Goal: Information Seeking & Learning: Learn about a topic

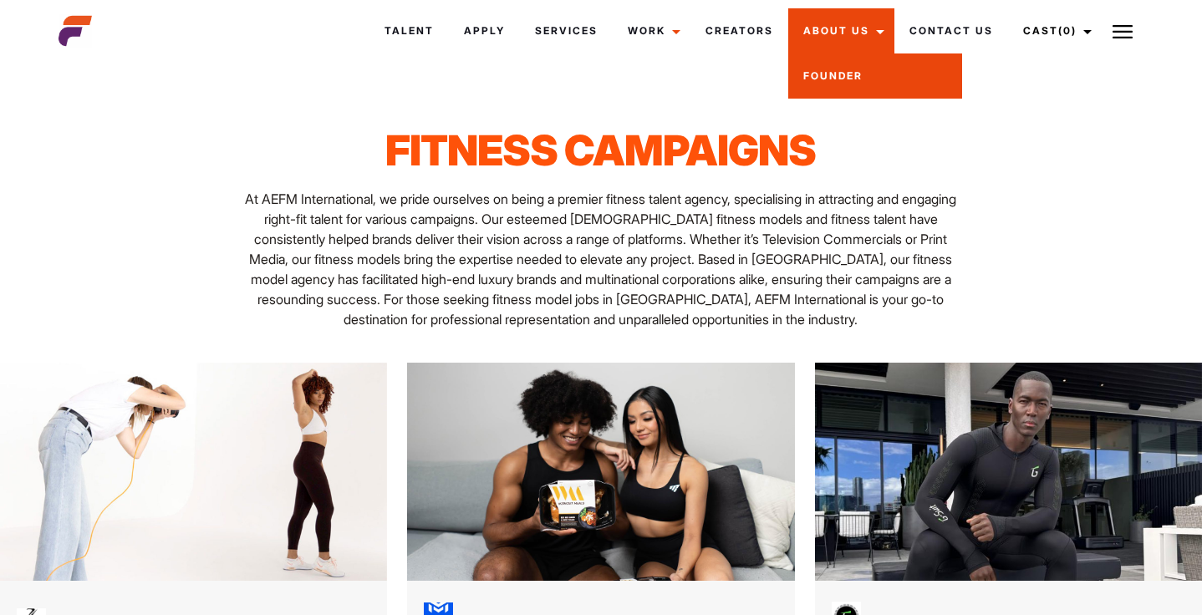
click at [845, 81] on link "Founder" at bounding box center [875, 75] width 174 height 45
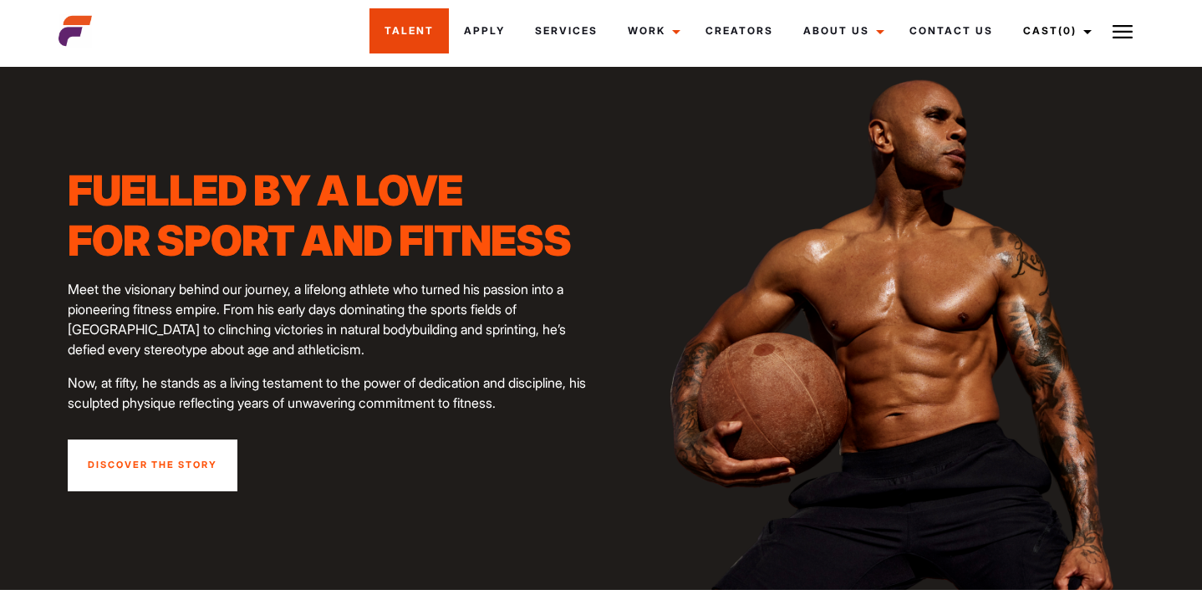
click at [415, 43] on link "Talent" at bounding box center [408, 30] width 79 height 45
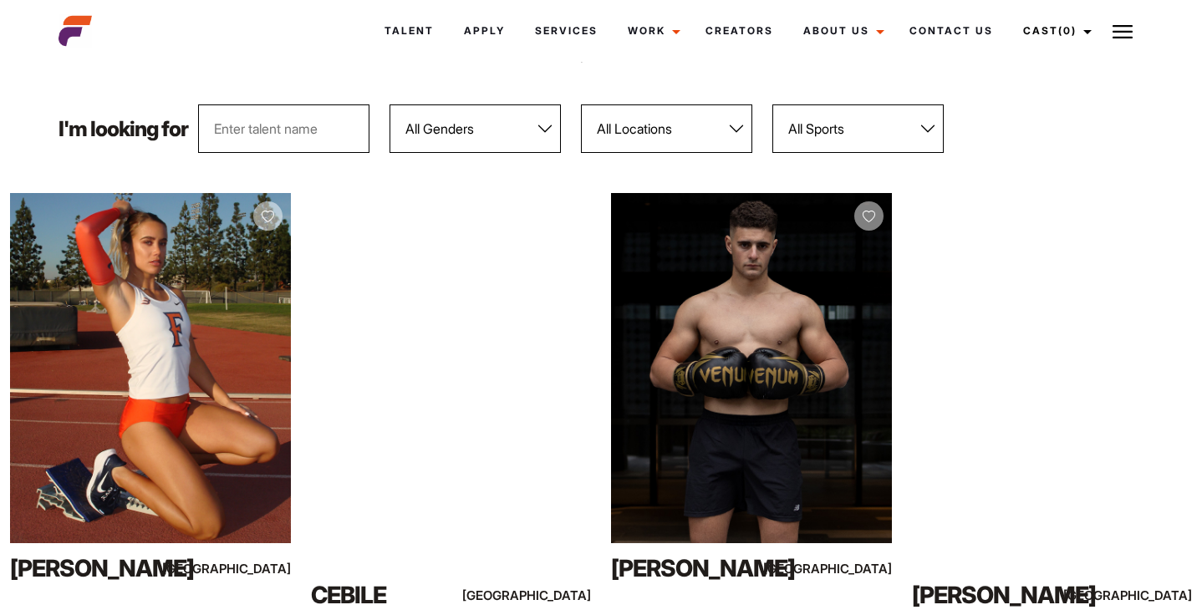
scroll to position [180, 0]
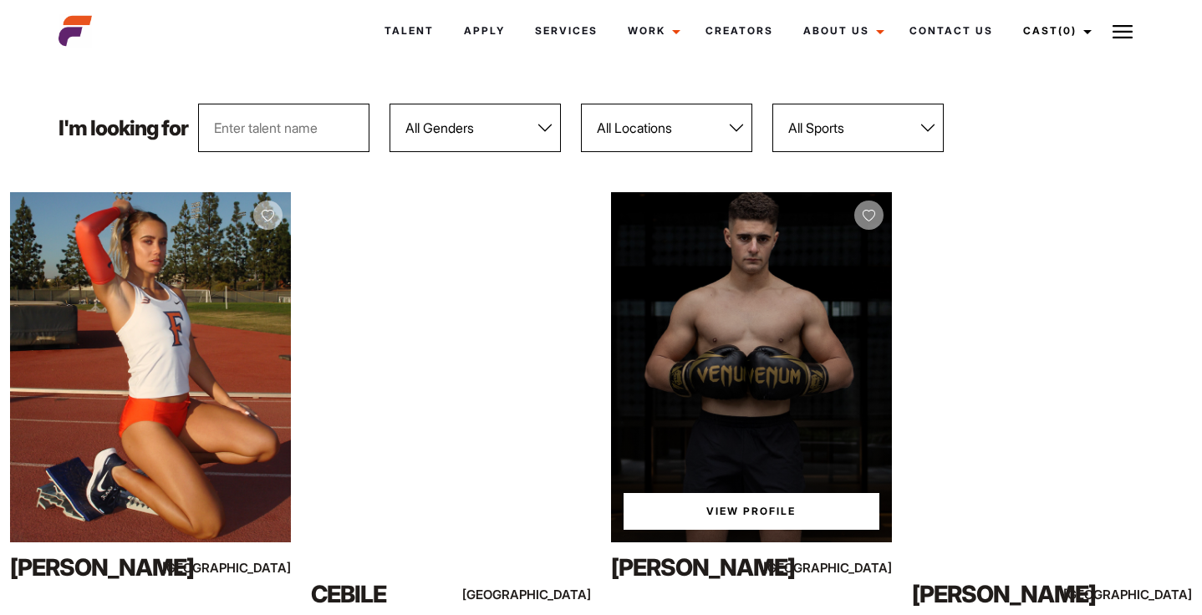
click at [746, 512] on link "View Profile" at bounding box center [752, 511] width 256 height 37
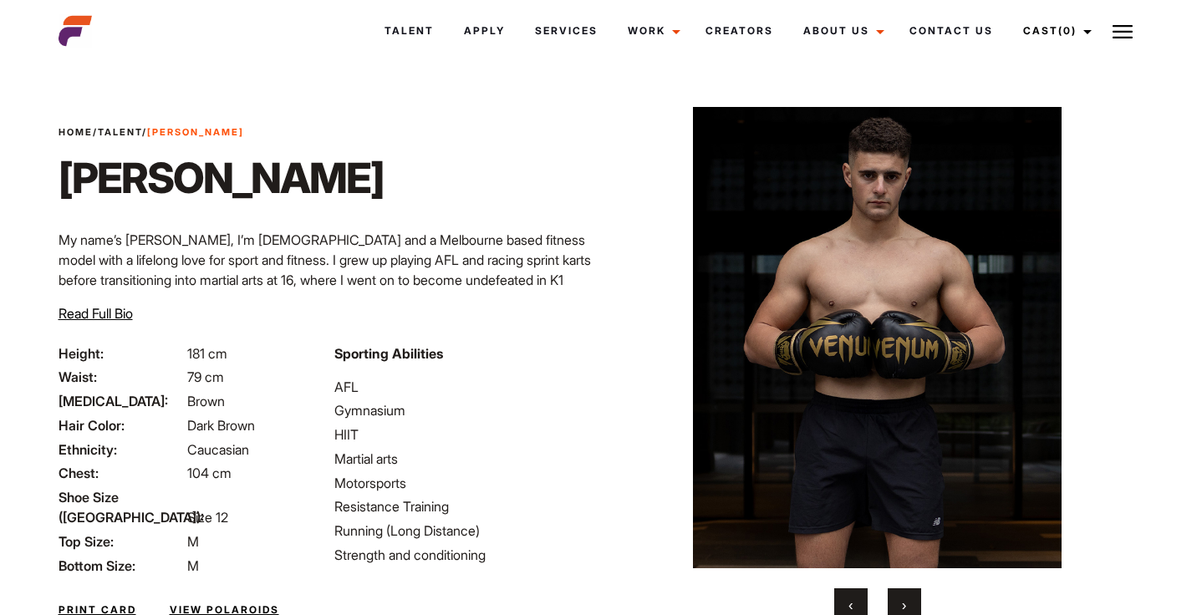
scroll to position [126, 0]
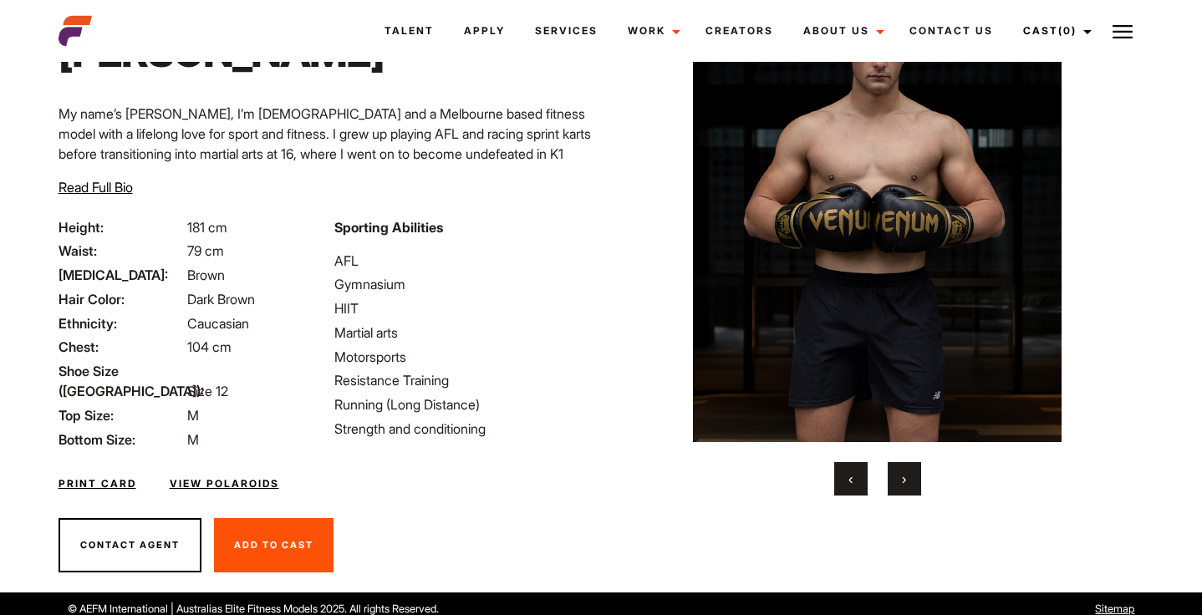
click at [209, 476] on link "View Polaroids" at bounding box center [225, 483] width 110 height 15
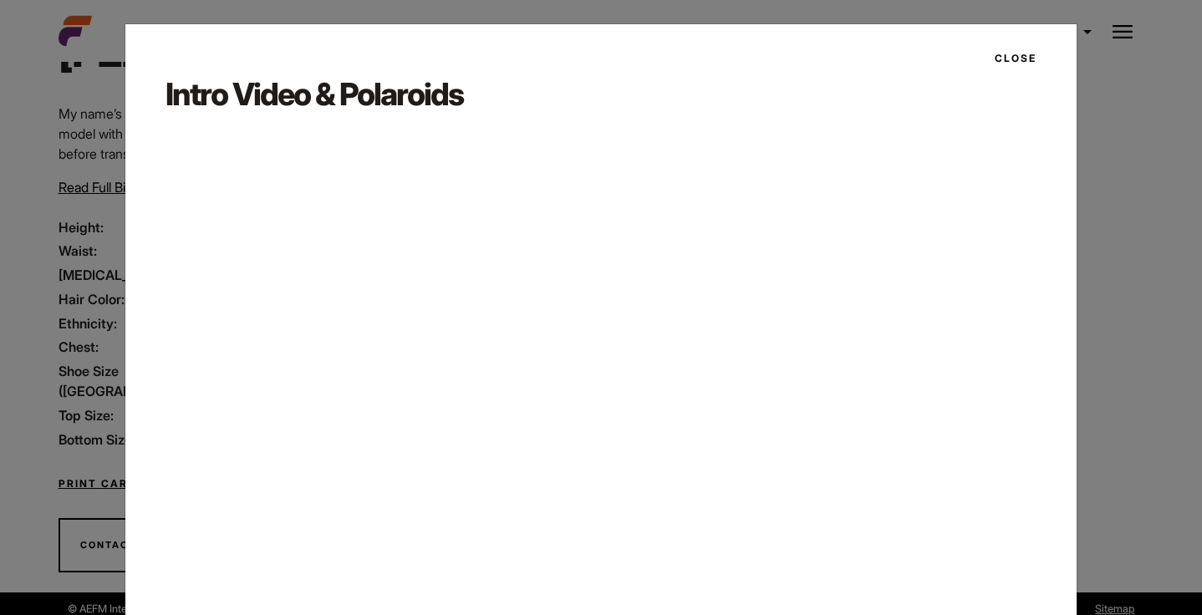
scroll to position [80, 0]
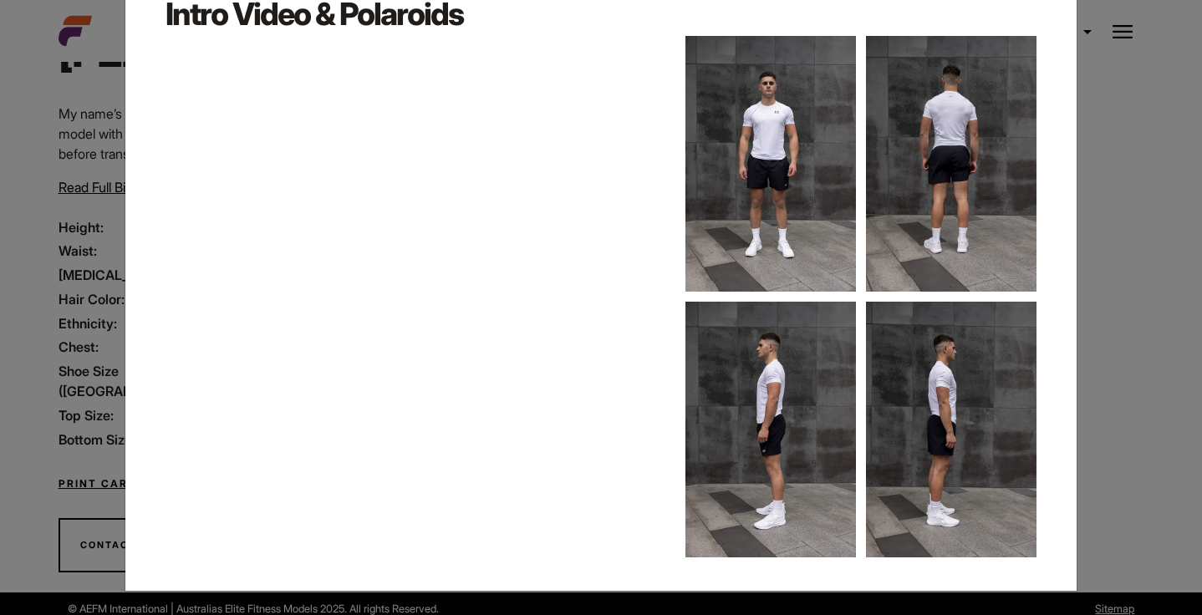
click at [1113, 342] on div "Close Intro Video & Polaroids" at bounding box center [601, 307] width 1202 height 615
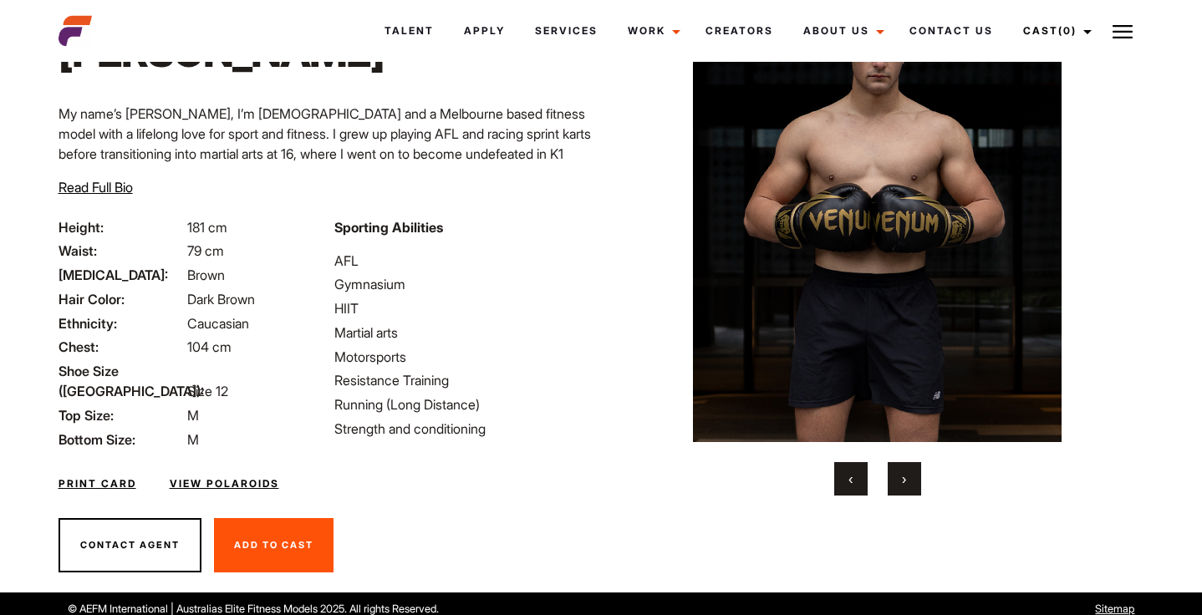
click at [909, 484] on button "›" at bounding box center [904, 478] width 33 height 33
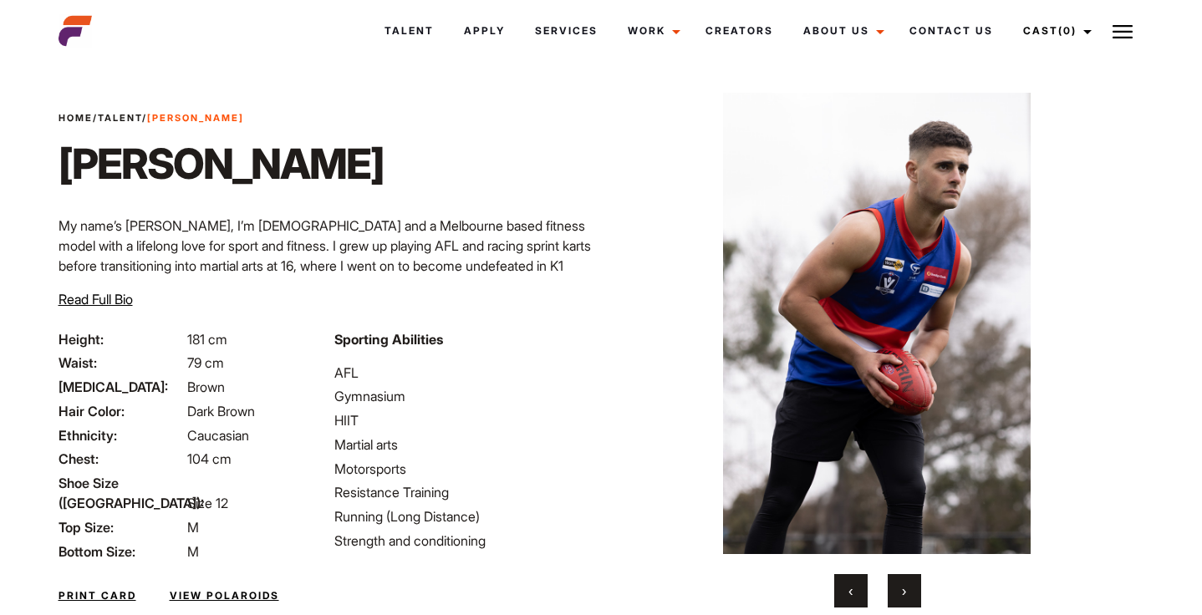
scroll to position [15, 0]
click at [901, 600] on button "›" at bounding box center [904, 589] width 33 height 33
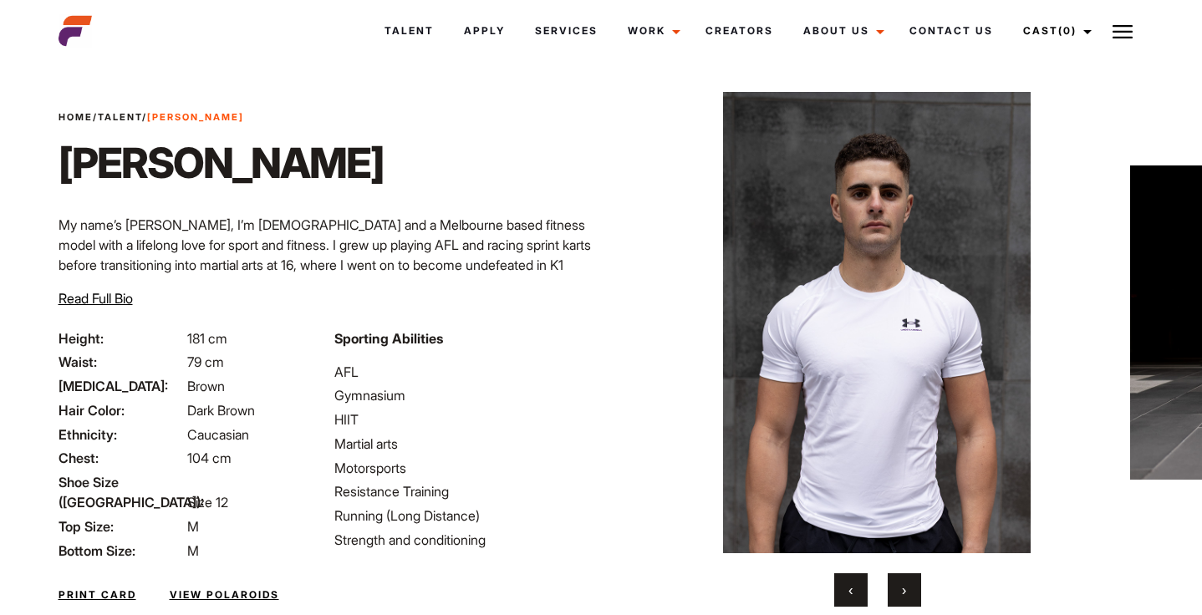
click at [901, 600] on button "›" at bounding box center [904, 589] width 33 height 33
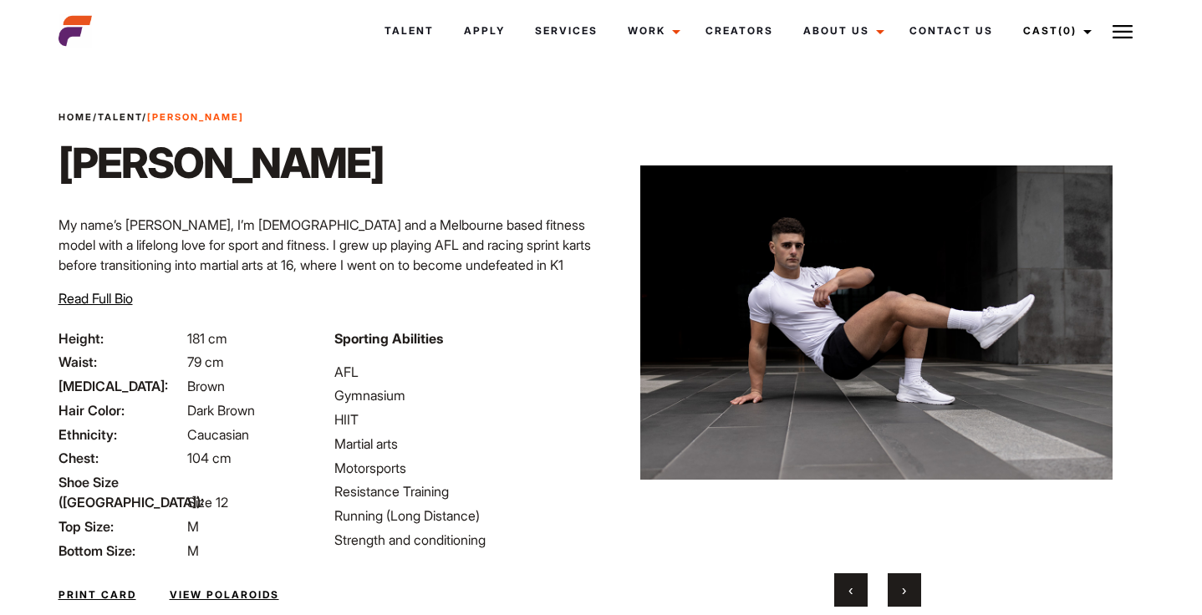
click at [901, 600] on button "›" at bounding box center [904, 589] width 33 height 33
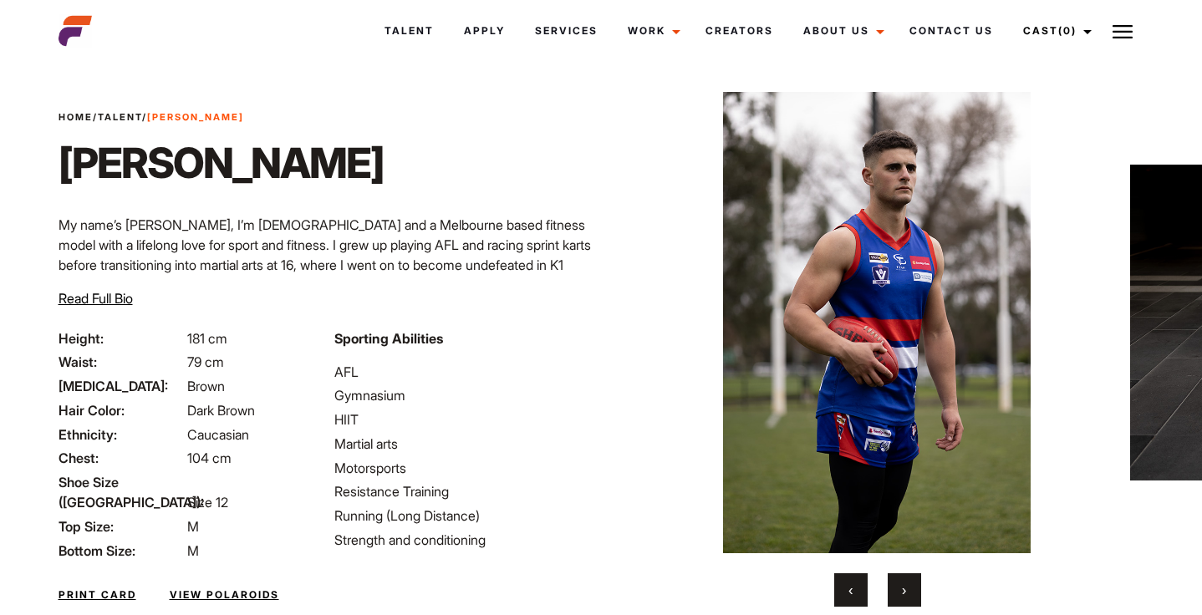
click at [901, 600] on button "›" at bounding box center [904, 589] width 33 height 33
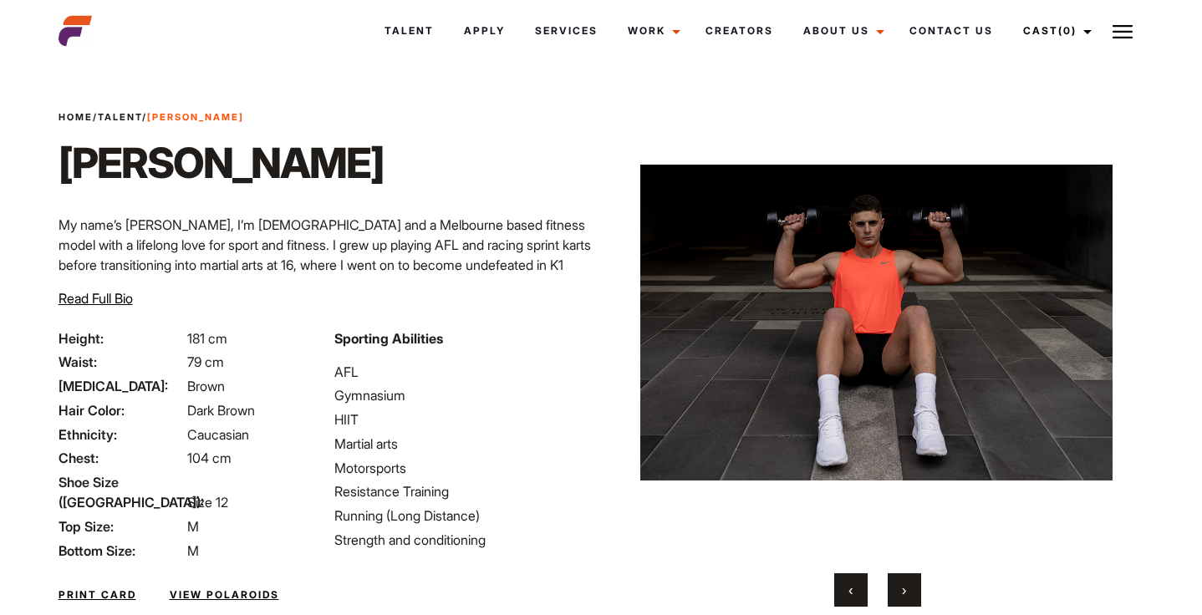
click at [901, 600] on button "›" at bounding box center [904, 589] width 33 height 33
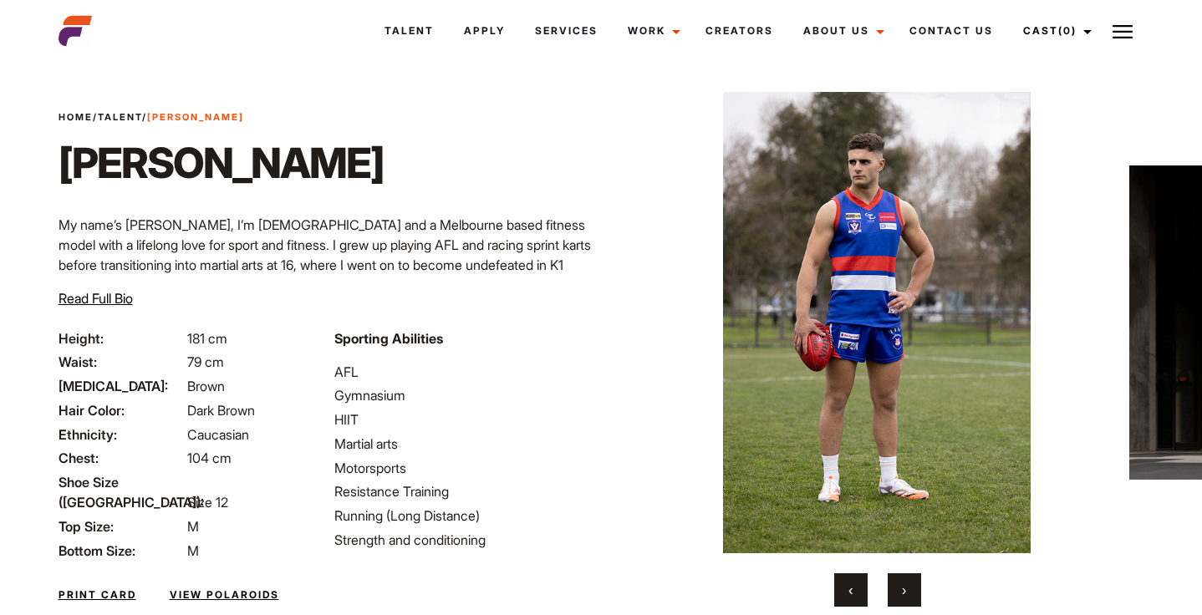
click at [901, 600] on button "›" at bounding box center [904, 589] width 33 height 33
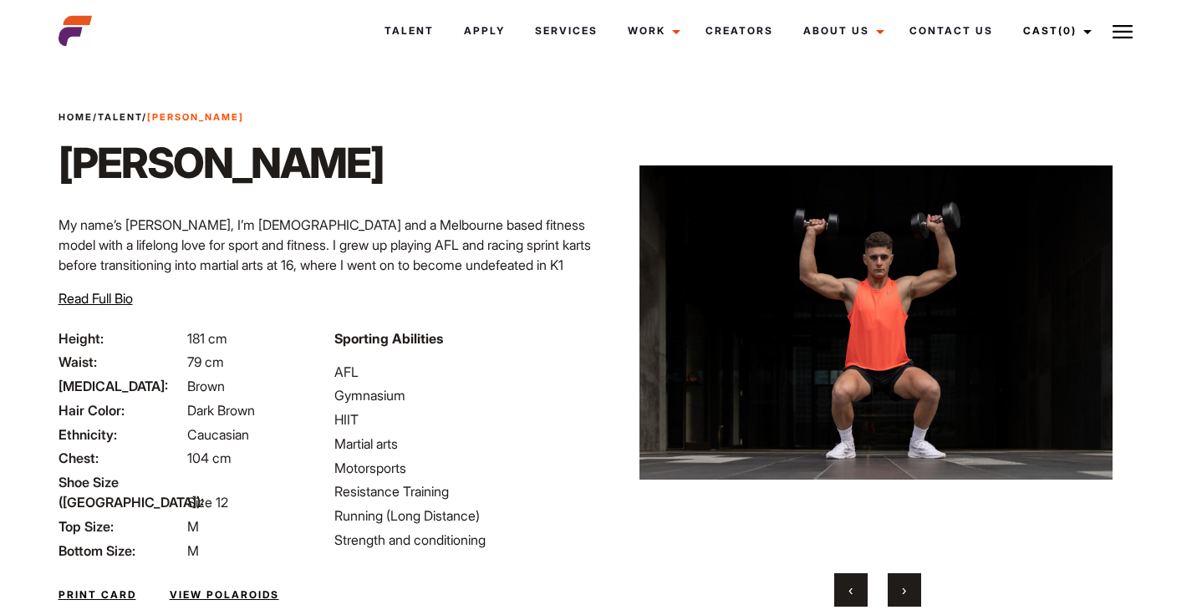
click at [901, 600] on button "›" at bounding box center [904, 589] width 33 height 33
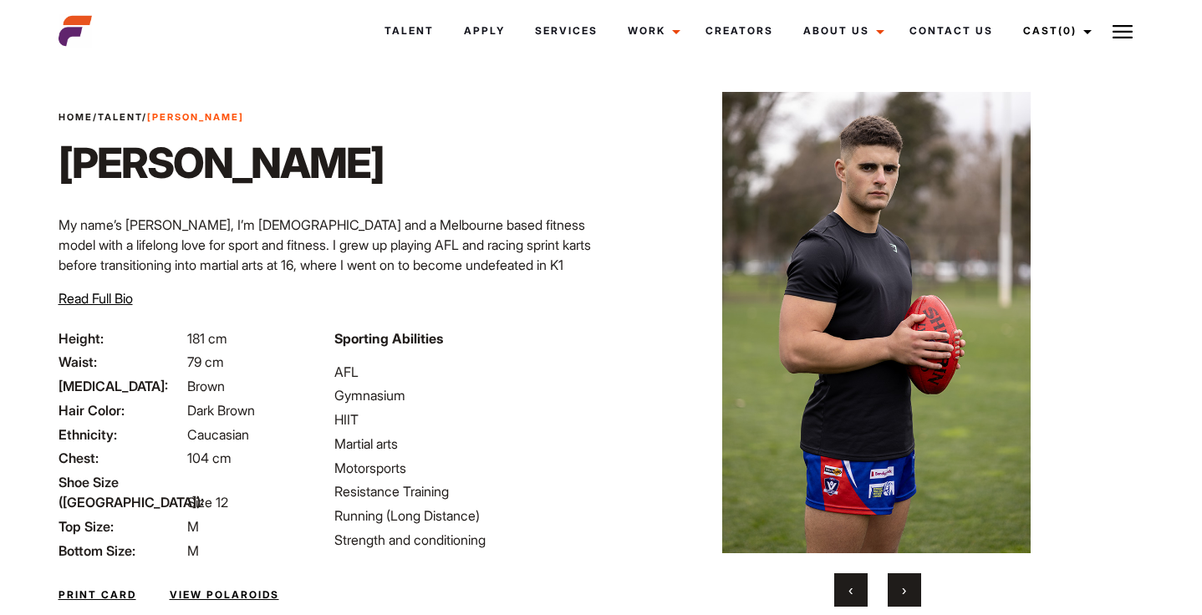
click at [901, 600] on button "›" at bounding box center [904, 589] width 33 height 33
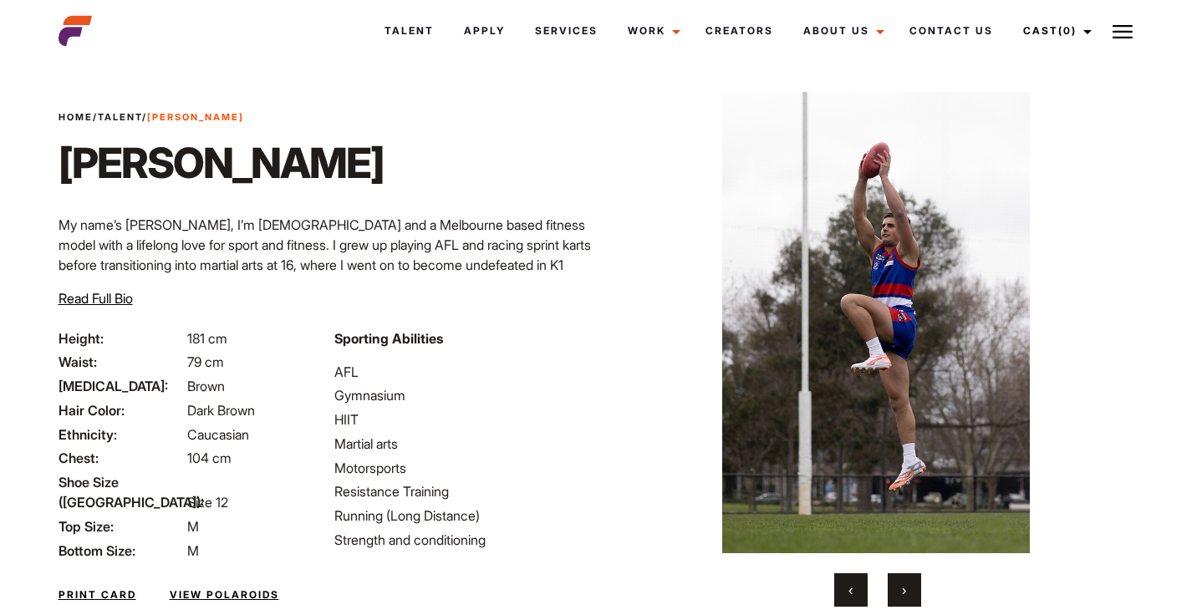
click at [901, 600] on button "›" at bounding box center [904, 589] width 33 height 33
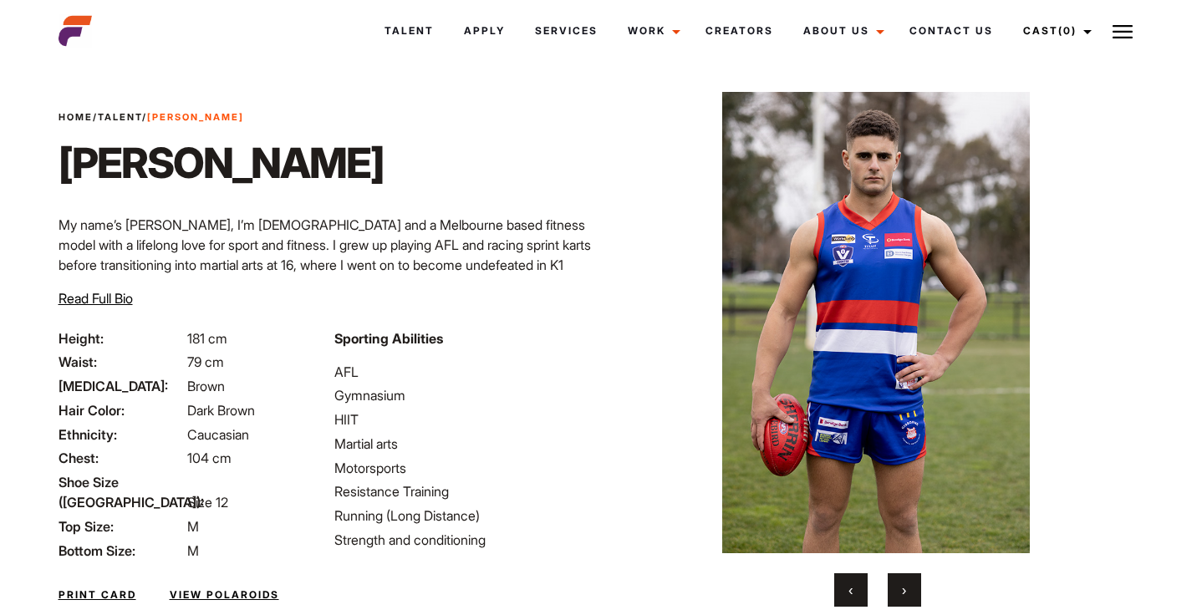
click at [901, 600] on button "›" at bounding box center [904, 589] width 33 height 33
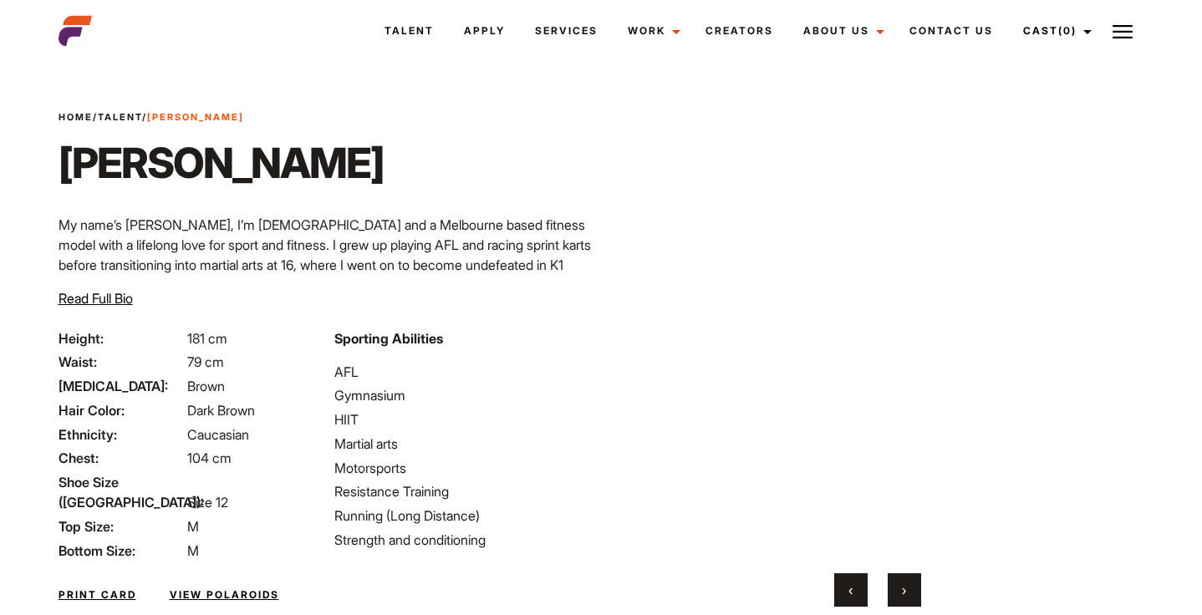
scroll to position [0, 0]
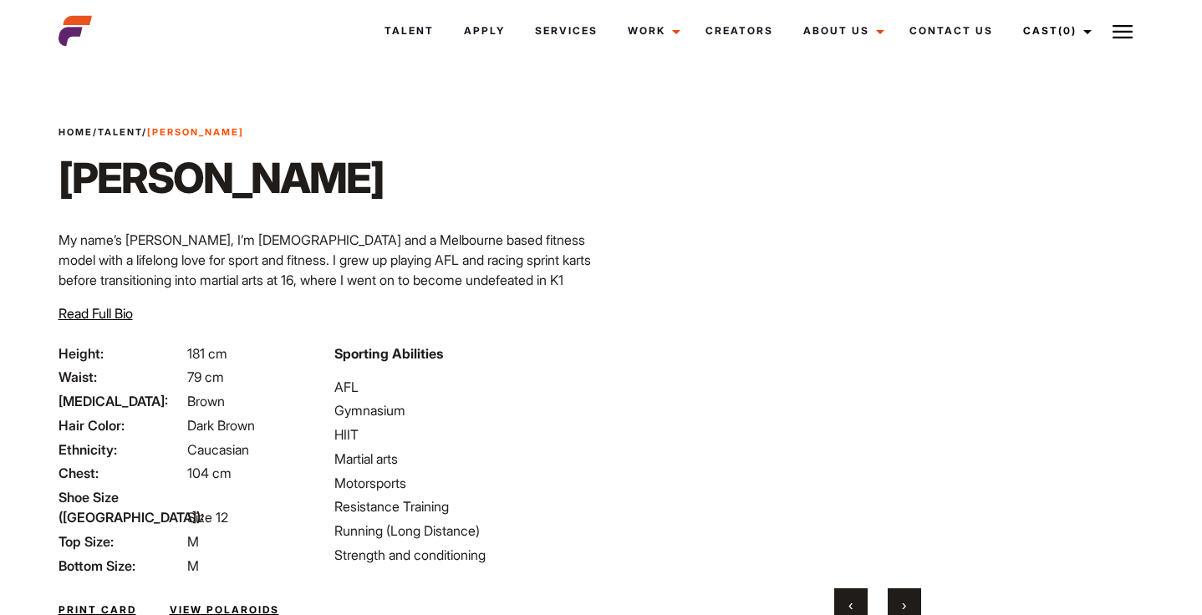
click at [112, 308] on span "Read Full Bio" at bounding box center [96, 313] width 74 height 17
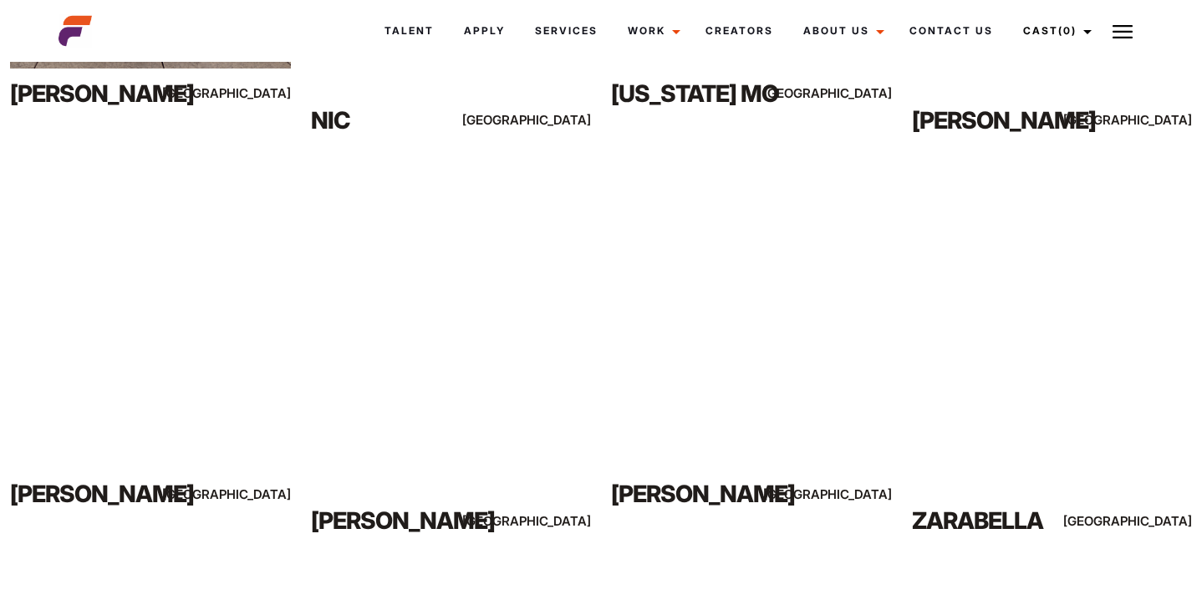
scroll to position [1062, 0]
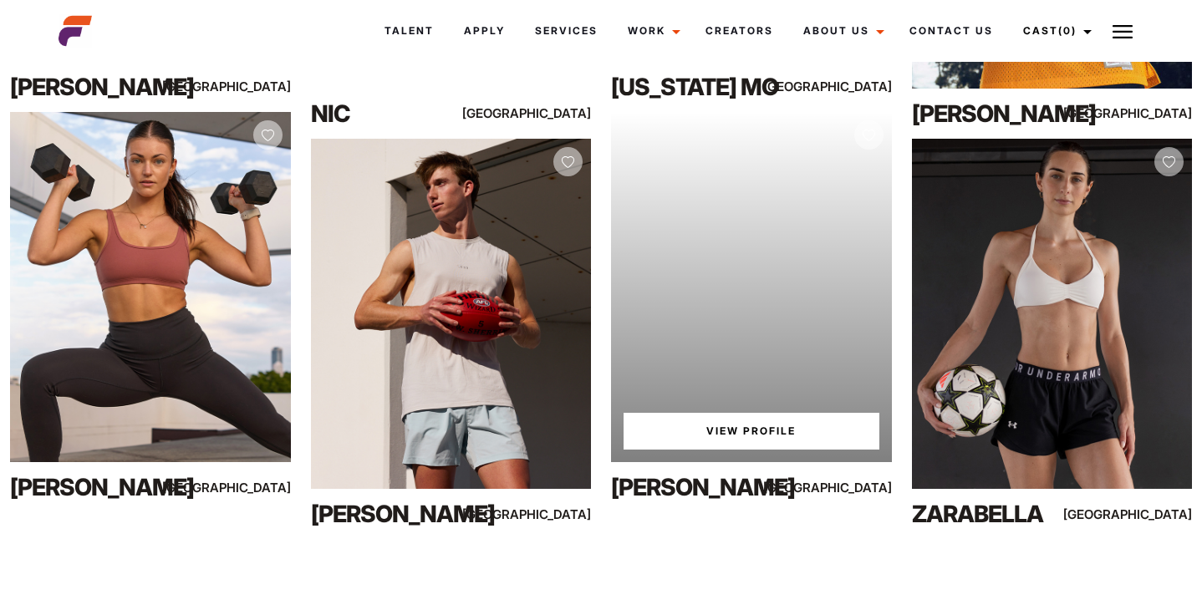
click at [728, 436] on link "View Profile" at bounding box center [752, 431] width 256 height 37
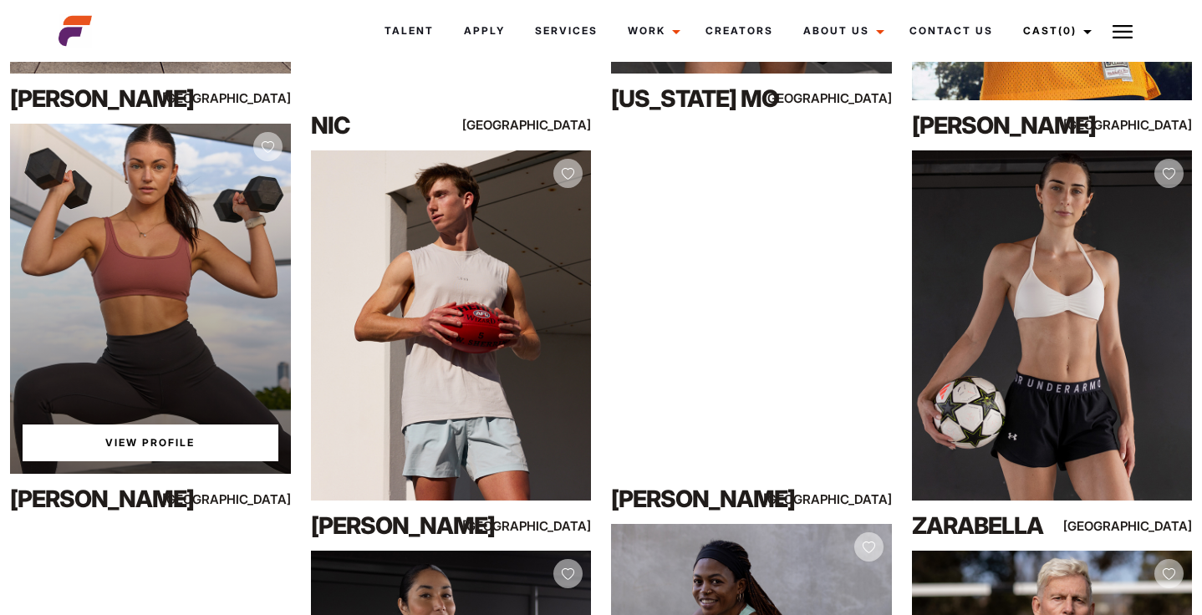
scroll to position [1062, 0]
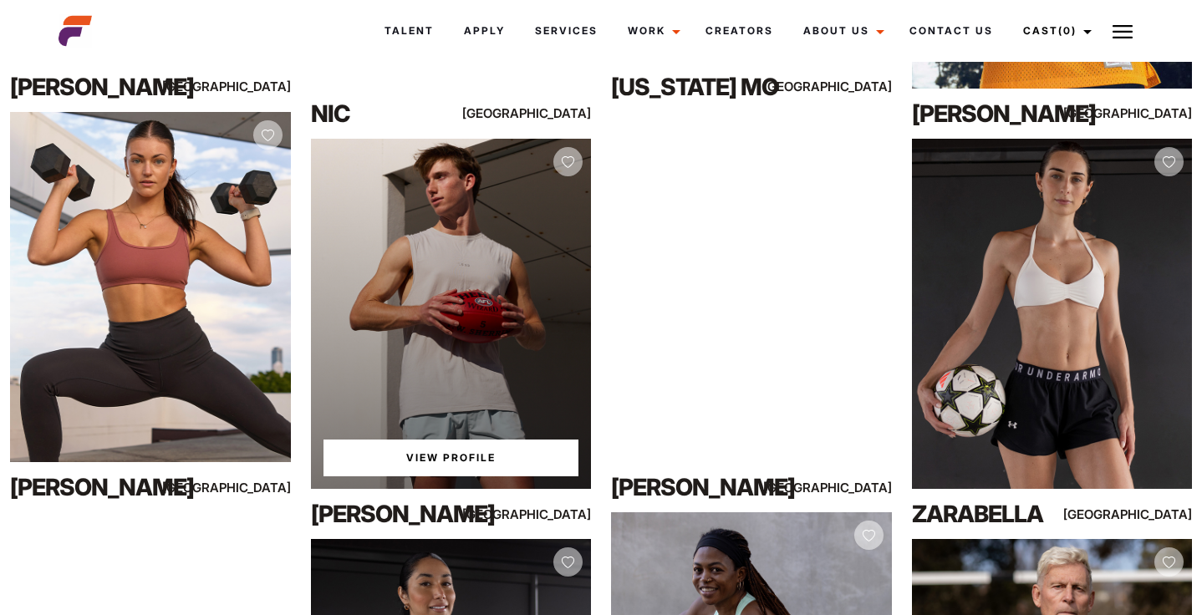
click at [476, 455] on link "View Profile" at bounding box center [451, 458] width 256 height 37
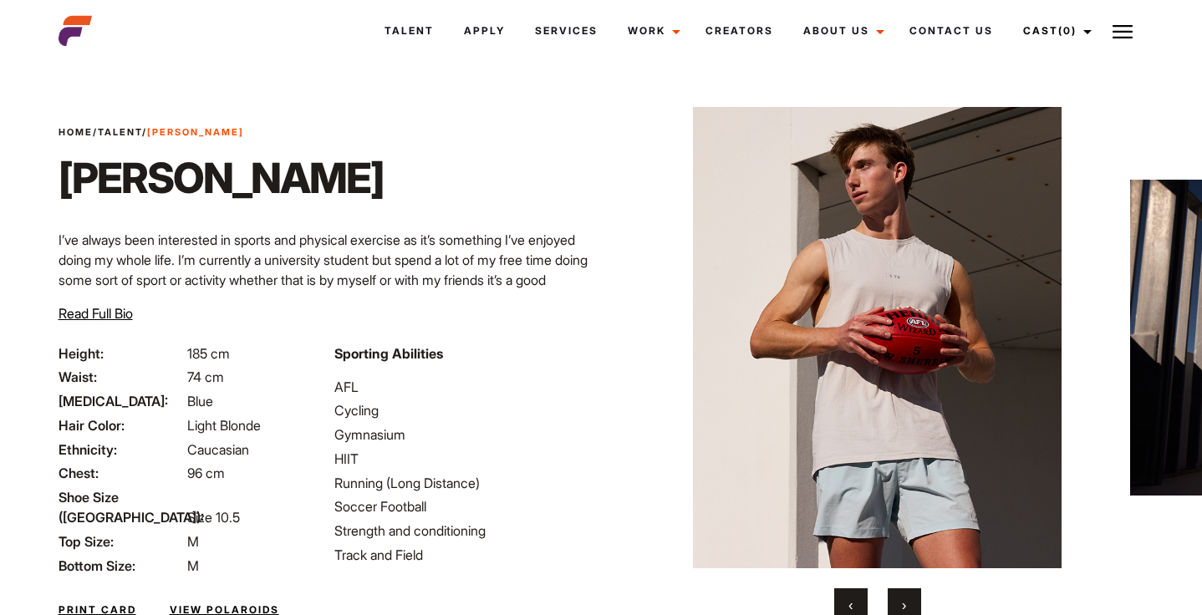
click at [105, 315] on span "Read Full Bio" at bounding box center [96, 313] width 74 height 17
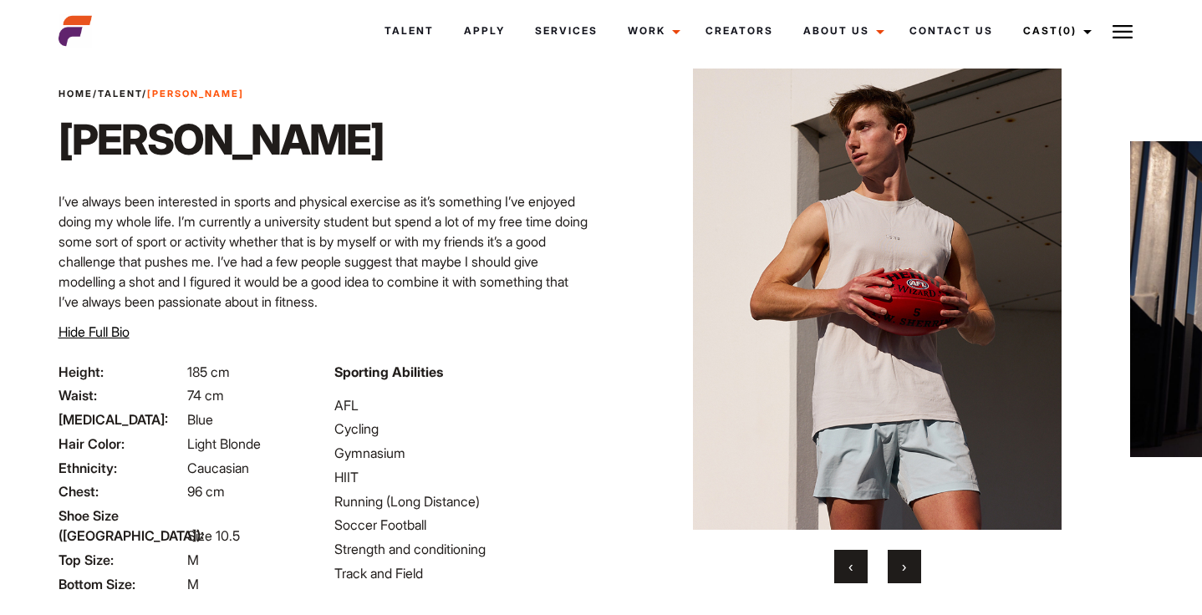
scroll to position [81, 0]
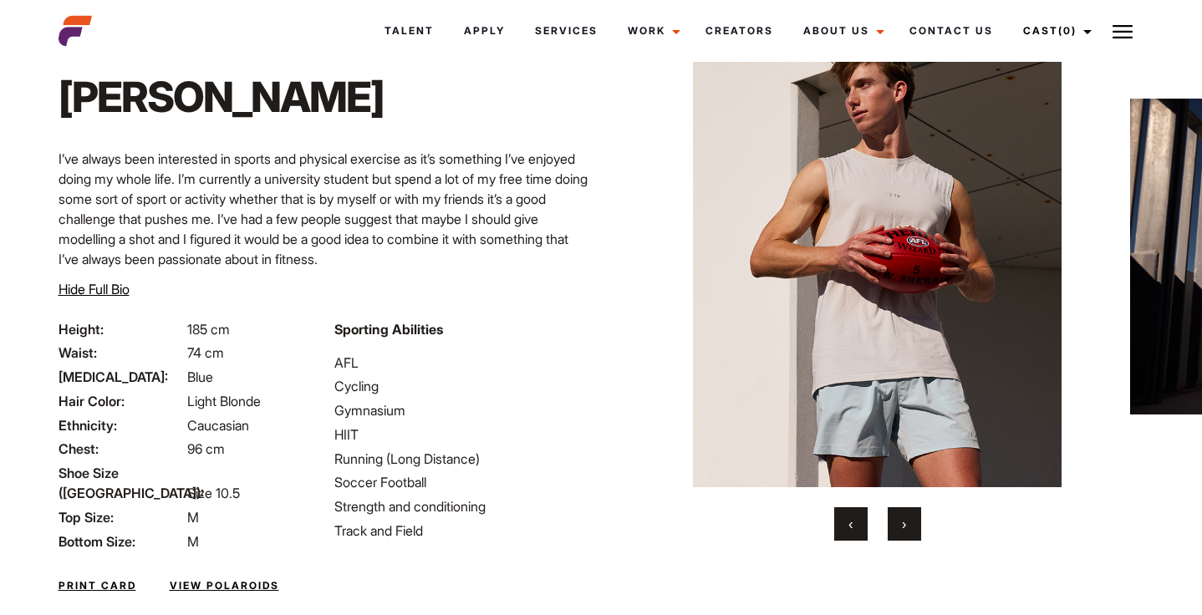
click at [915, 526] on button "›" at bounding box center [904, 523] width 33 height 33
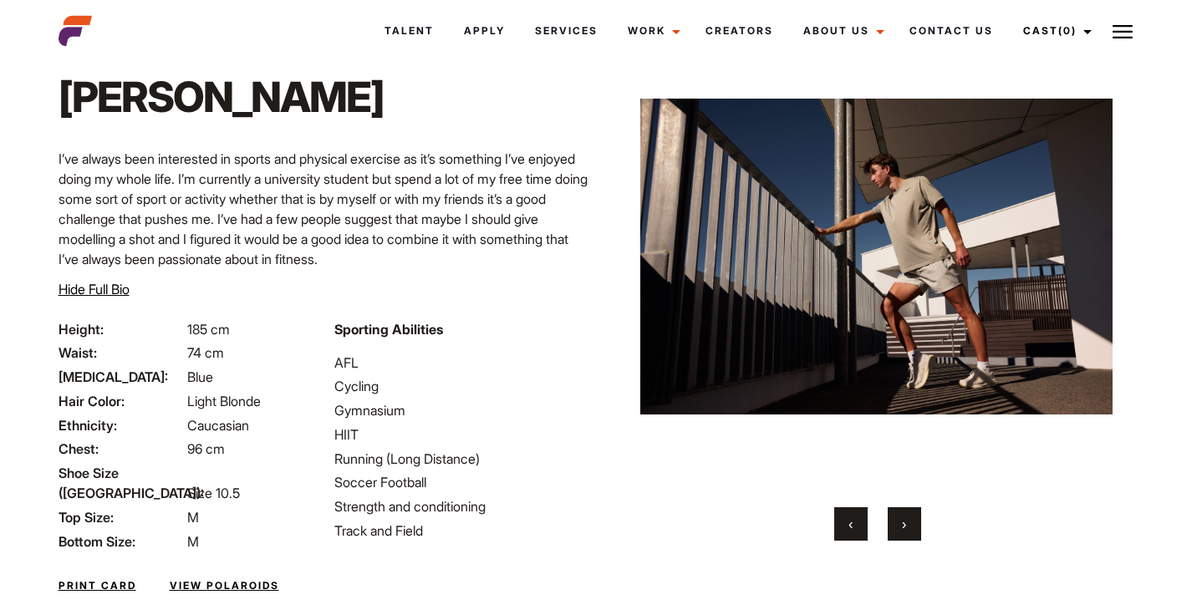
click at [914, 526] on button "›" at bounding box center [904, 523] width 33 height 33
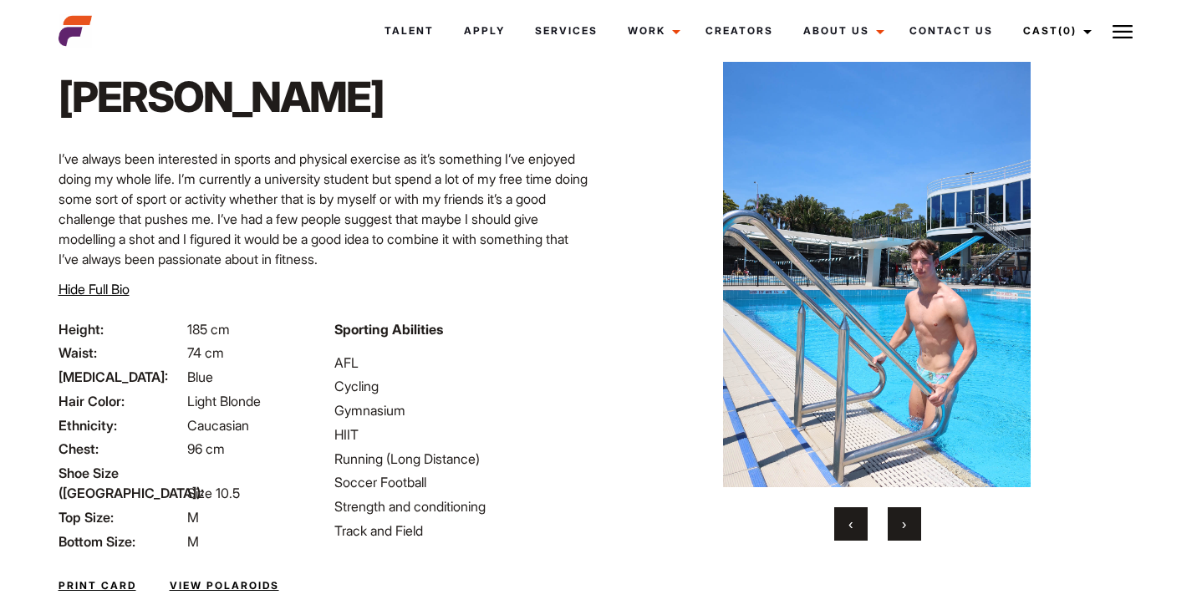
click at [914, 526] on button "›" at bounding box center [904, 523] width 33 height 33
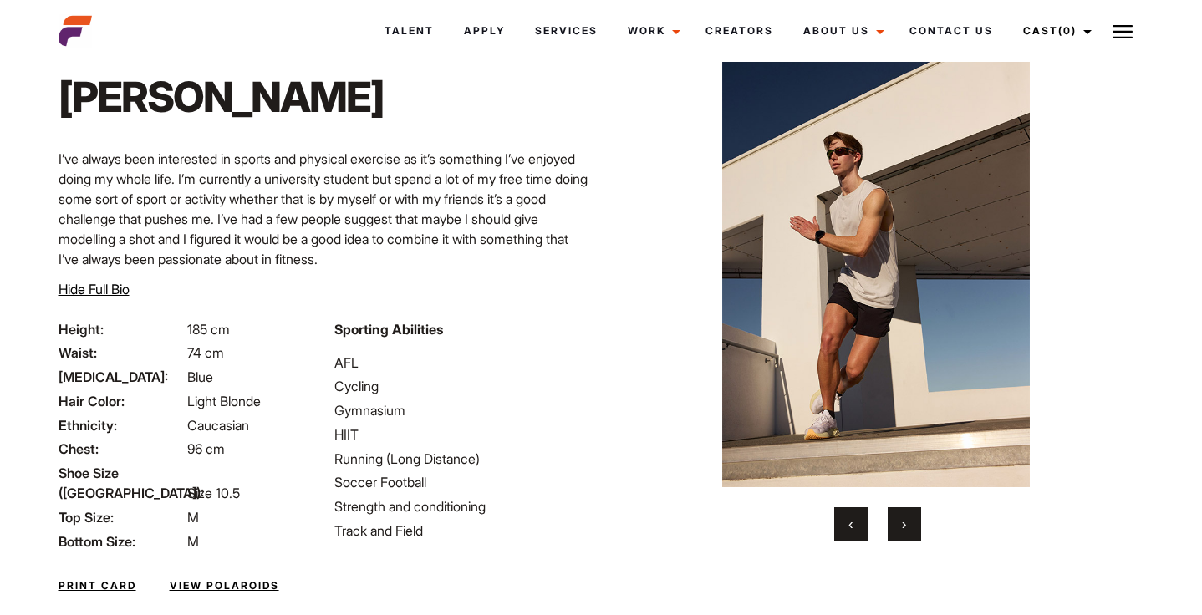
click at [914, 526] on button "›" at bounding box center [904, 523] width 33 height 33
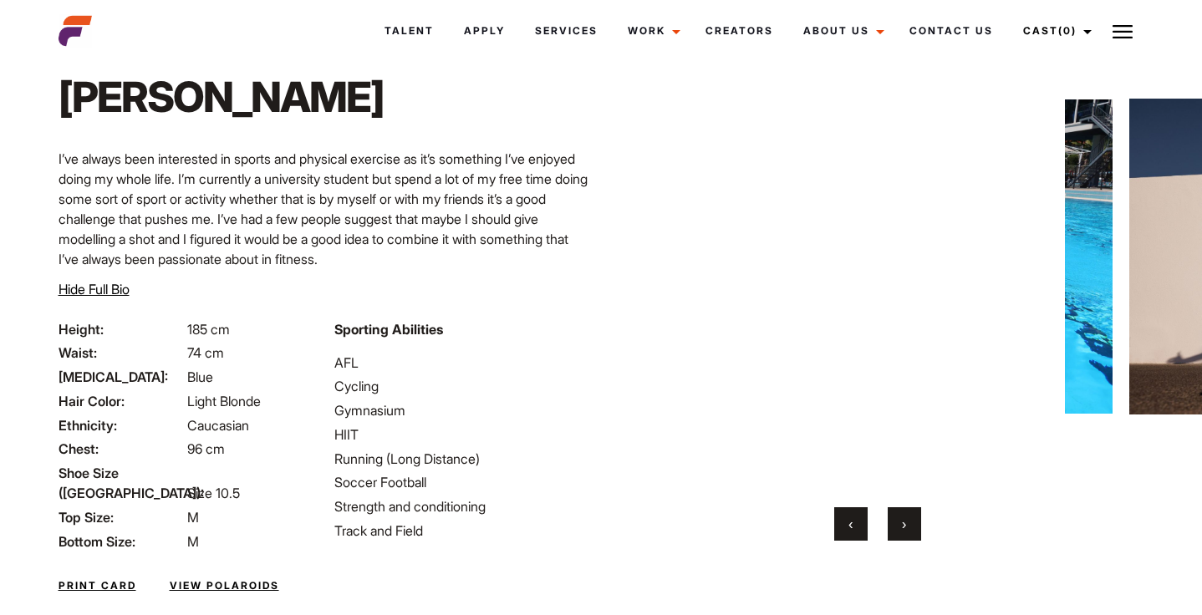
click at [914, 526] on button "›" at bounding box center [904, 523] width 33 height 33
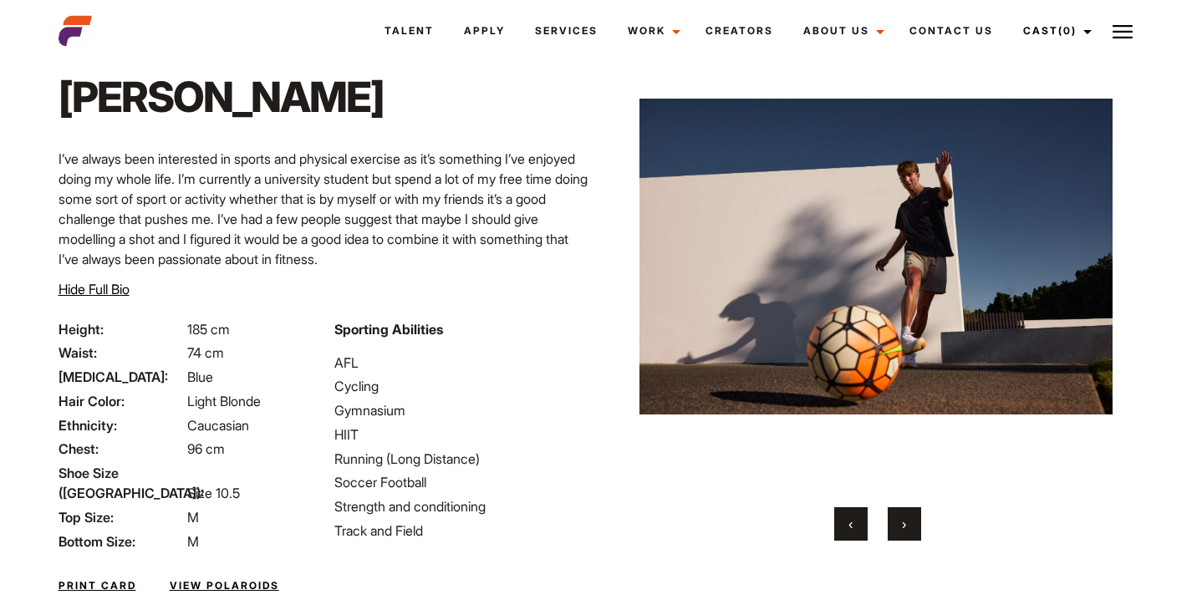
click at [914, 526] on button "›" at bounding box center [904, 523] width 33 height 33
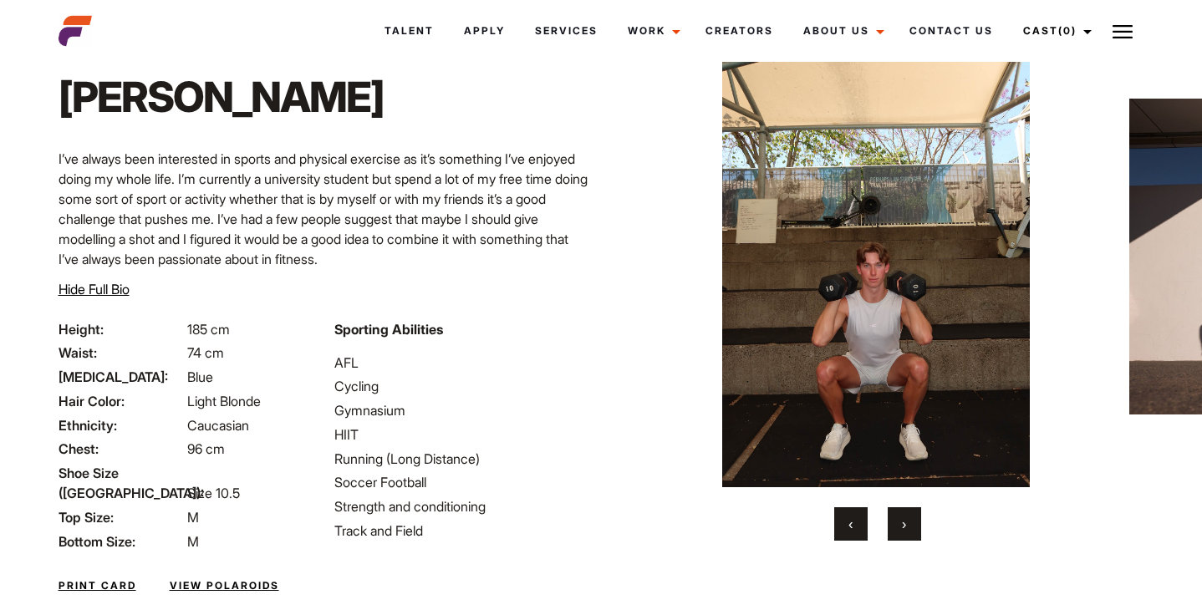
click at [914, 526] on button "›" at bounding box center [904, 523] width 33 height 33
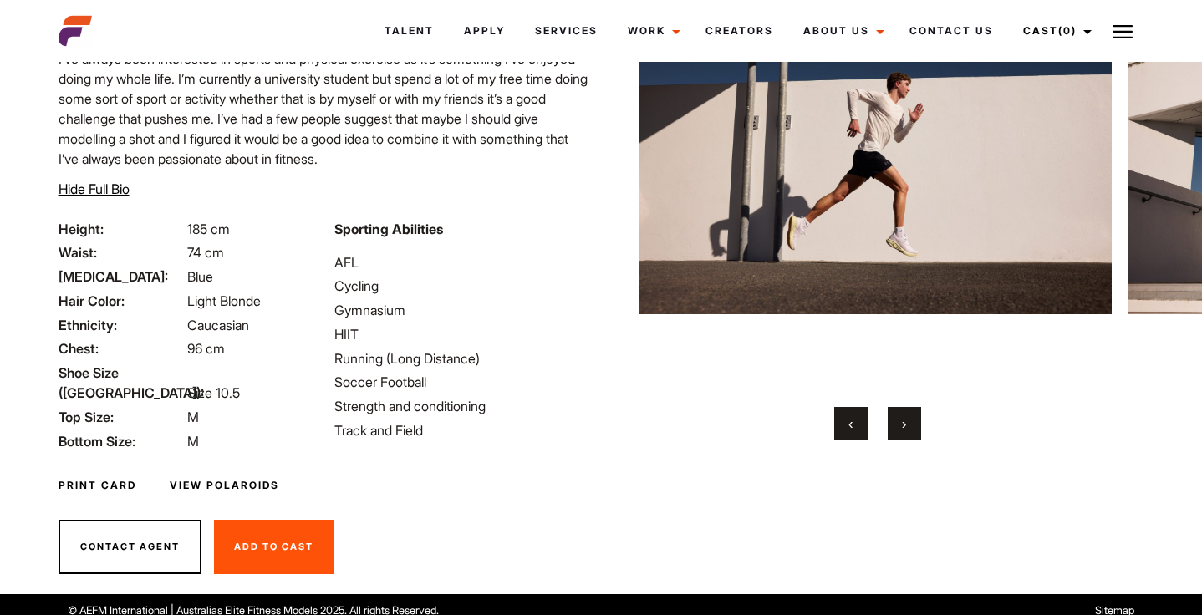
scroll to position [180, 0]
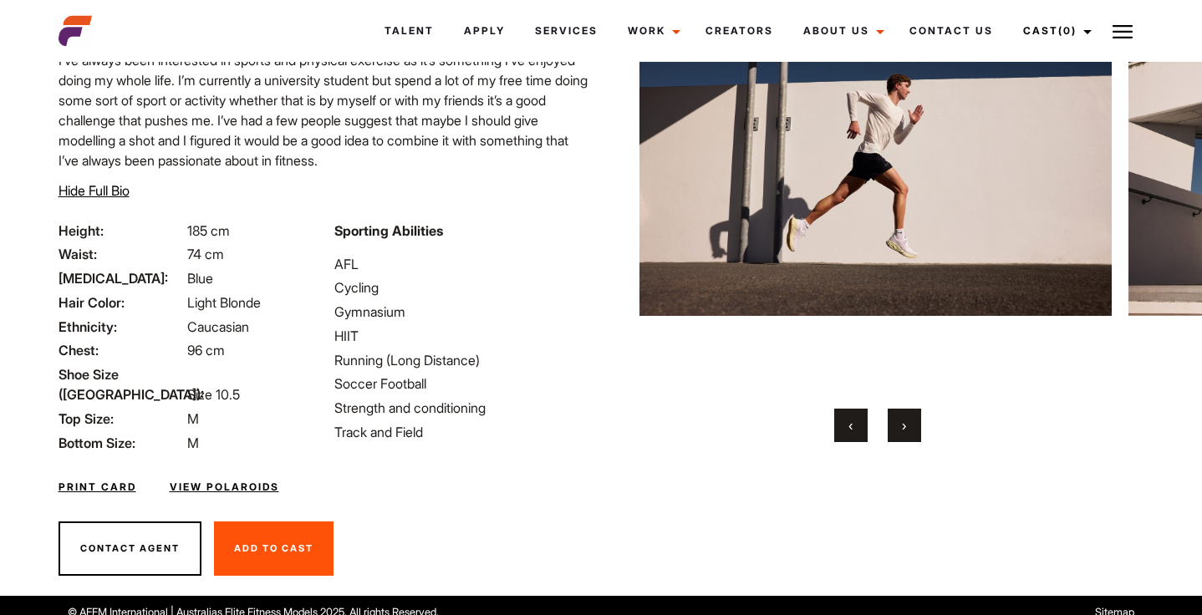
click at [242, 480] on link "View Polaroids" at bounding box center [225, 487] width 110 height 15
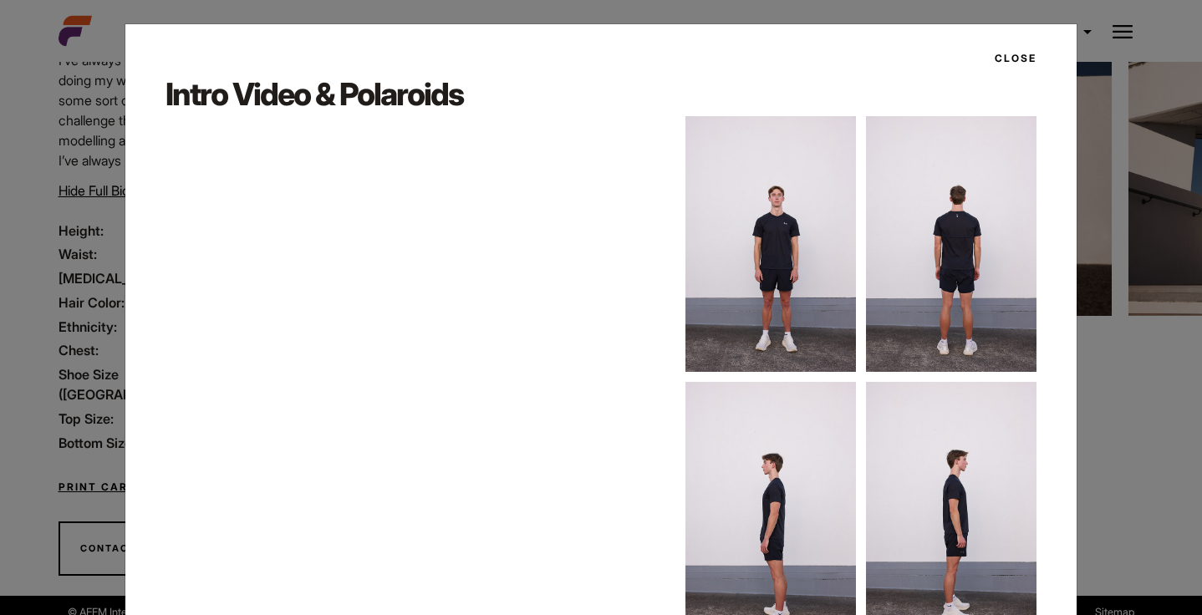
click at [79, 448] on div "Close Intro Video & Polaroids" at bounding box center [601, 307] width 1202 height 615
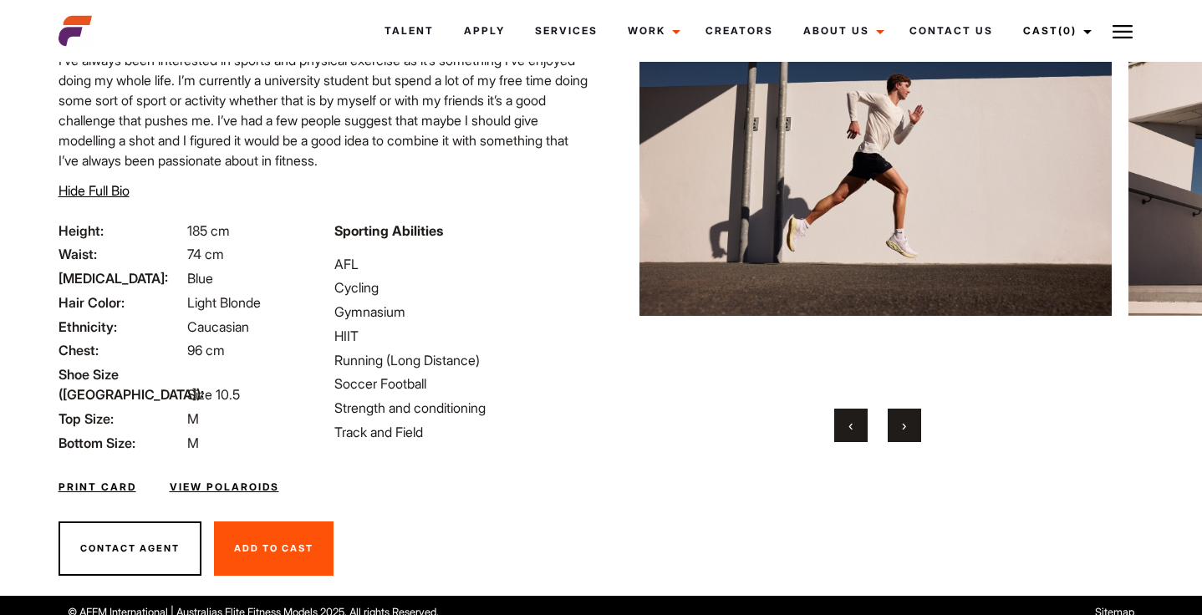
scroll to position [0, 0]
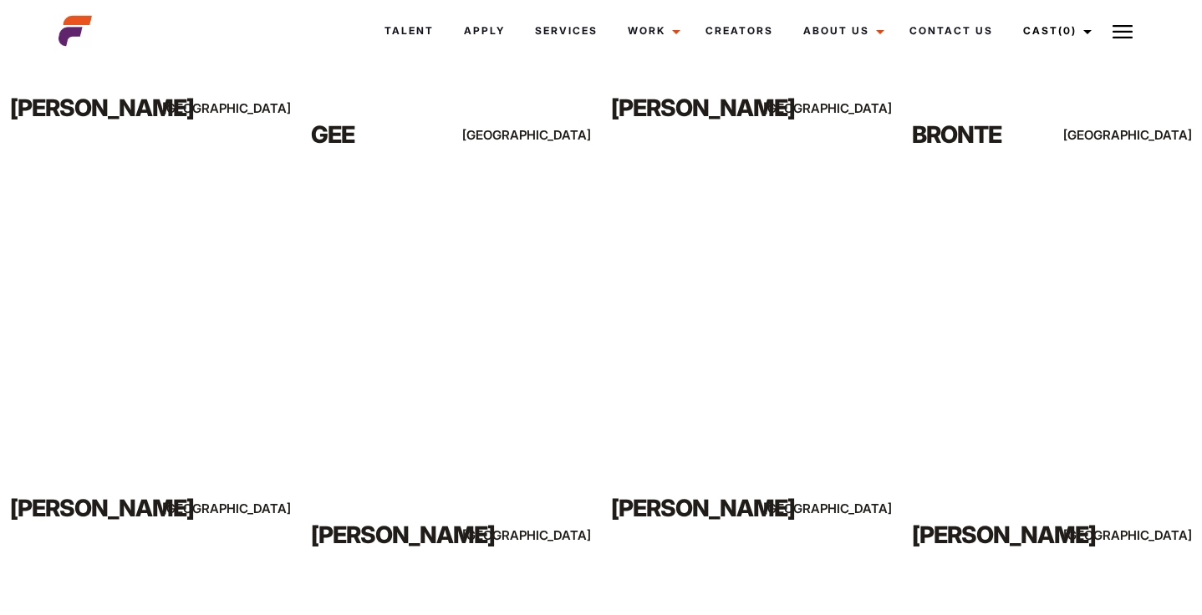
scroll to position [3447, 0]
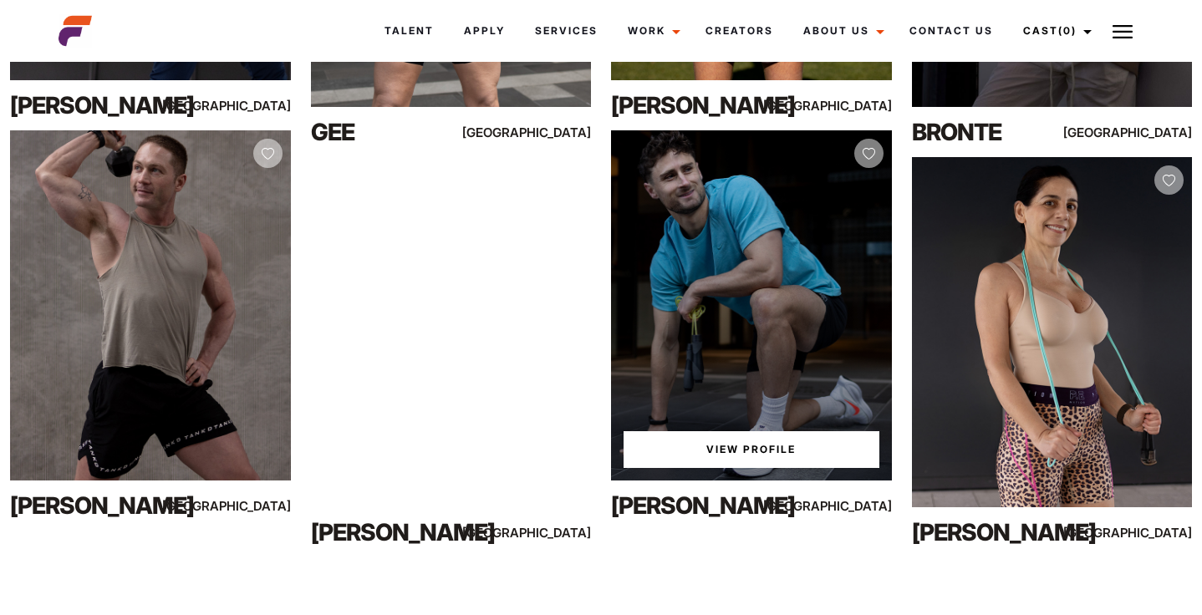
click at [739, 460] on link "View Profile" at bounding box center [752, 449] width 256 height 37
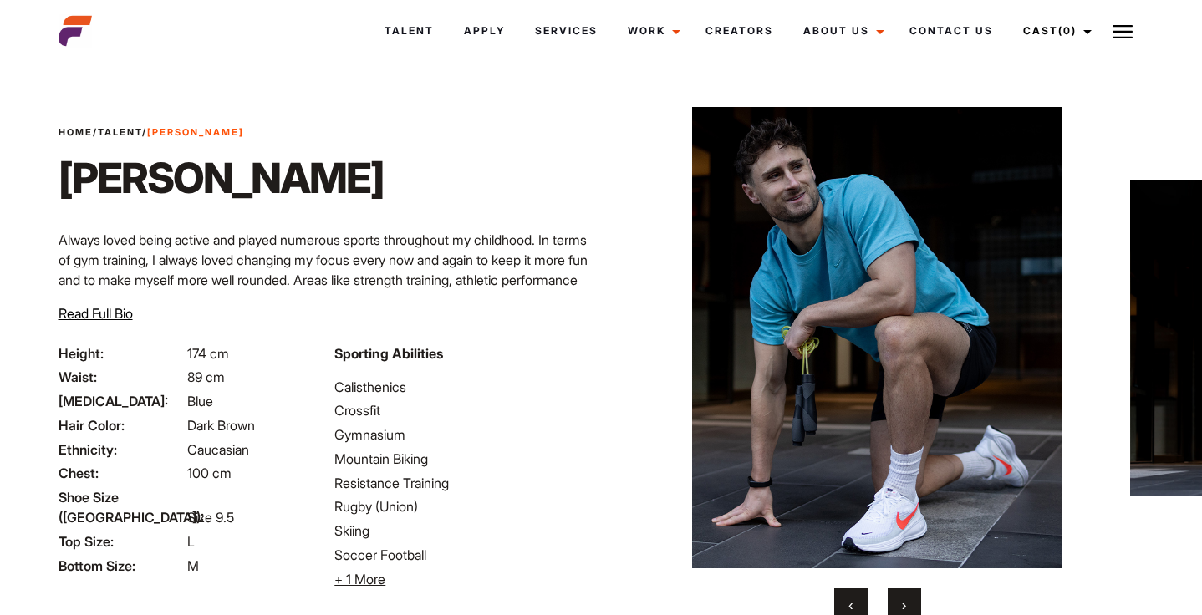
click at [909, 611] on button "›" at bounding box center [904, 604] width 33 height 33
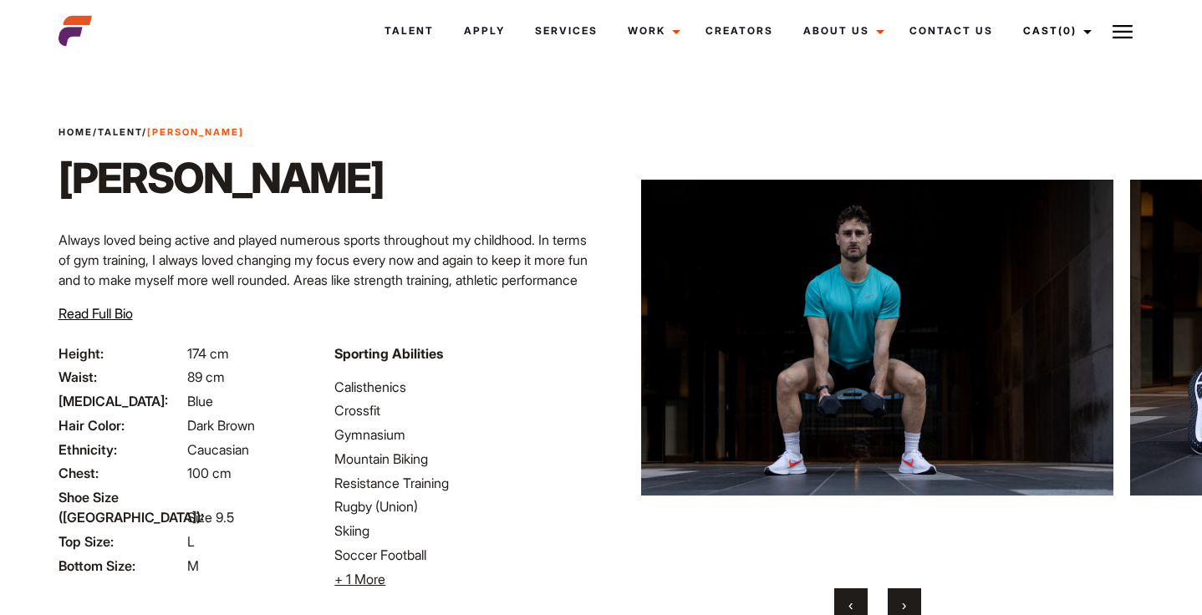
click at [909, 611] on button "›" at bounding box center [904, 604] width 33 height 33
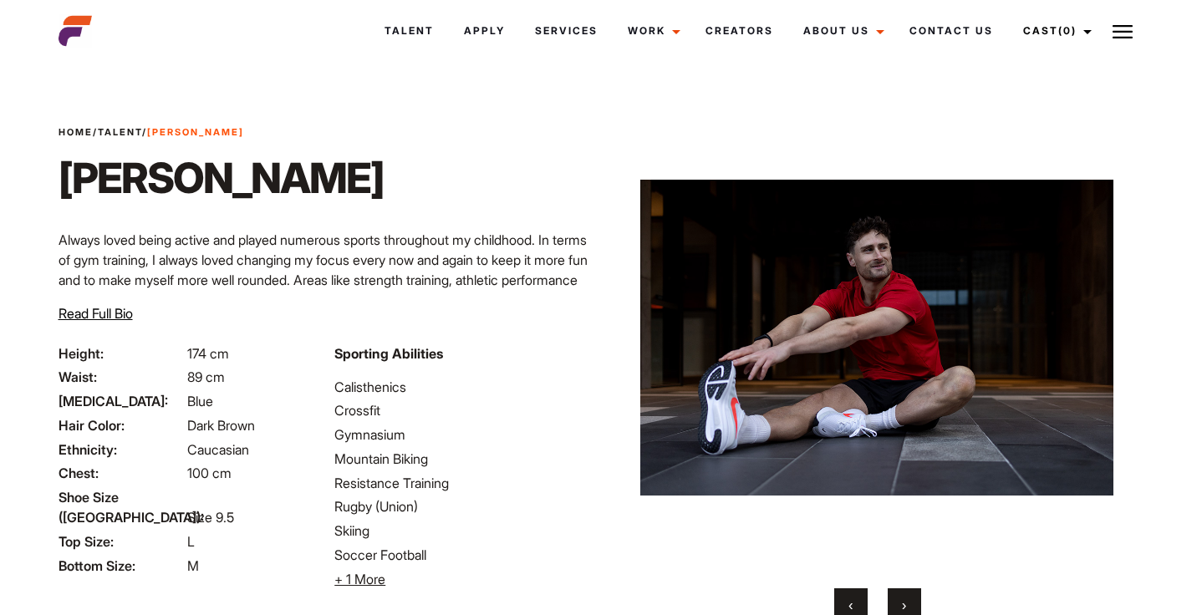
click at [909, 611] on button "›" at bounding box center [904, 604] width 33 height 33
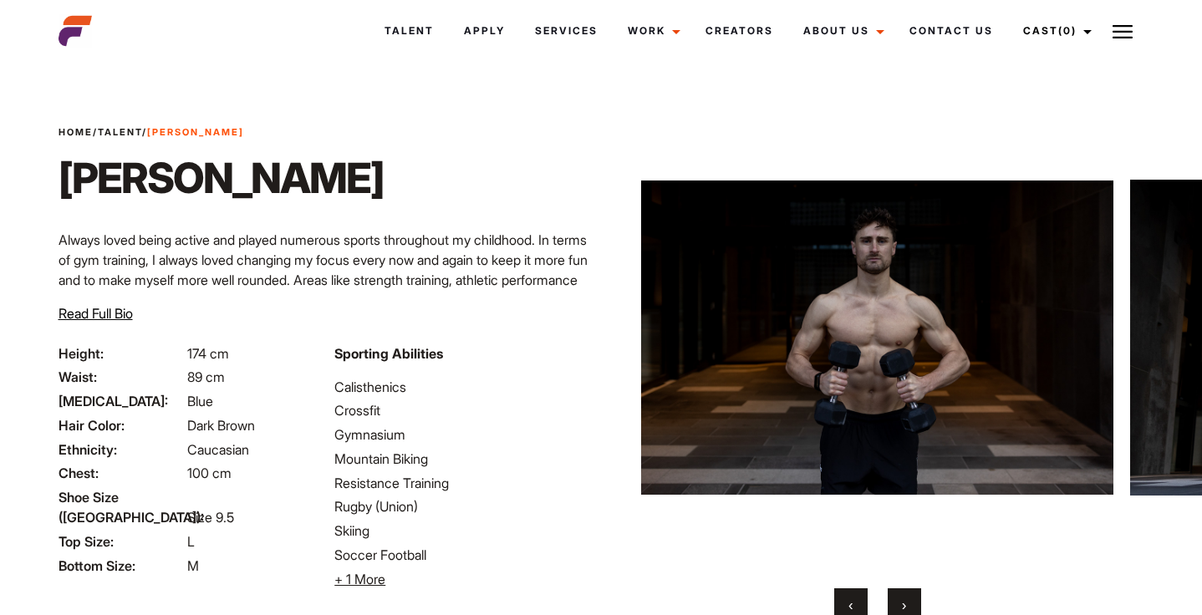
click at [909, 611] on button "›" at bounding box center [904, 604] width 33 height 33
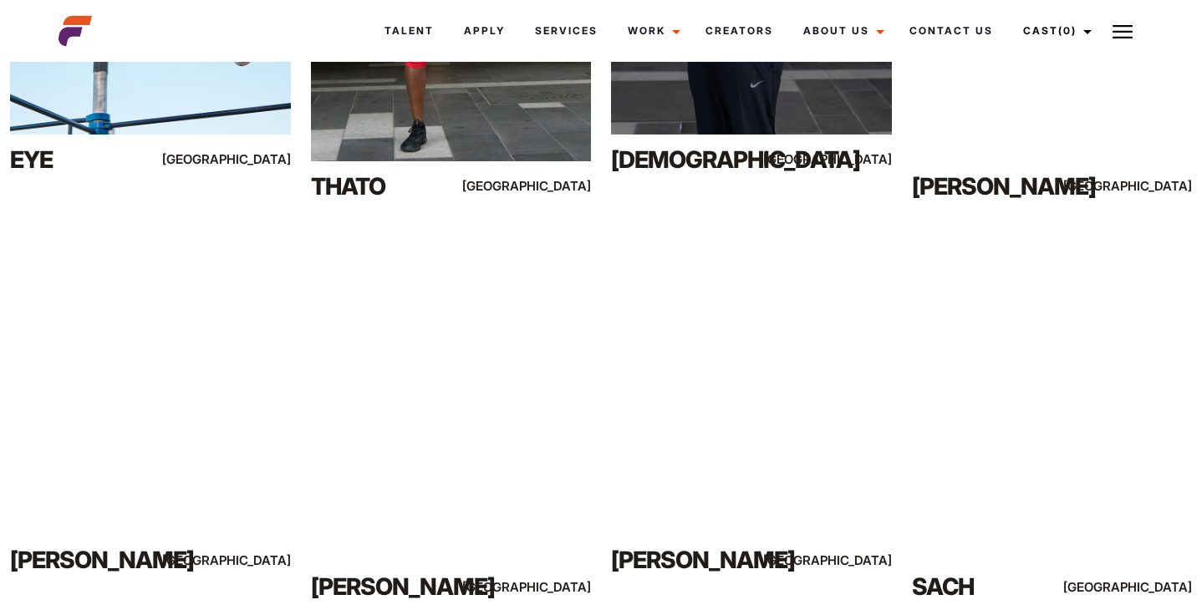
scroll to position [5394, 0]
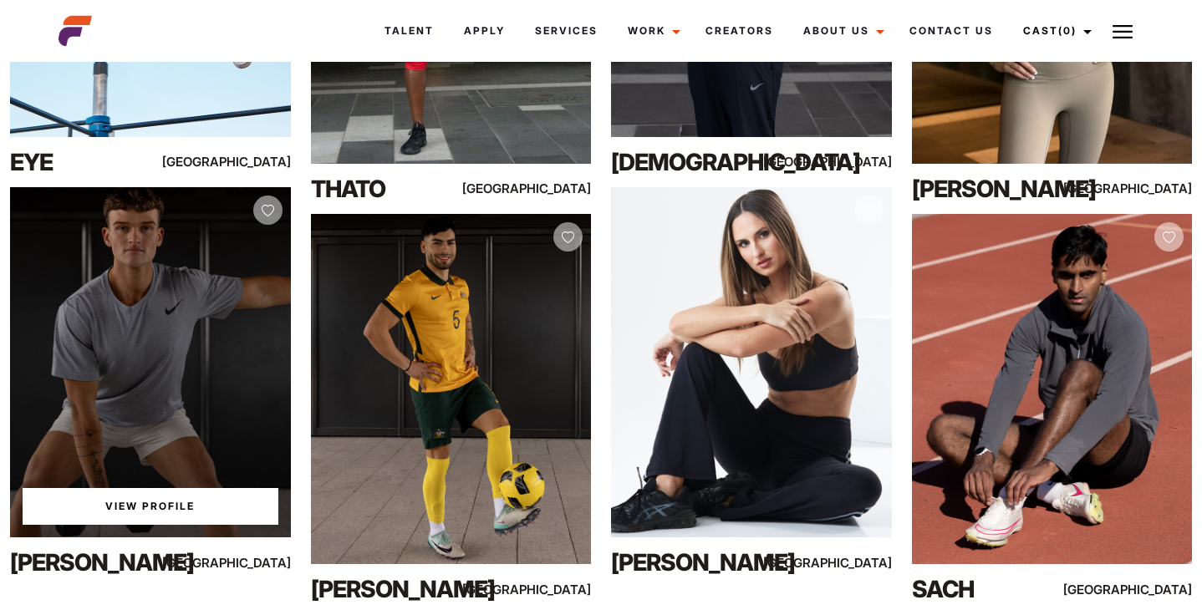
click at [150, 348] on div "View Profile" at bounding box center [150, 362] width 281 height 350
click at [142, 517] on link "View Profile" at bounding box center [151, 506] width 256 height 37
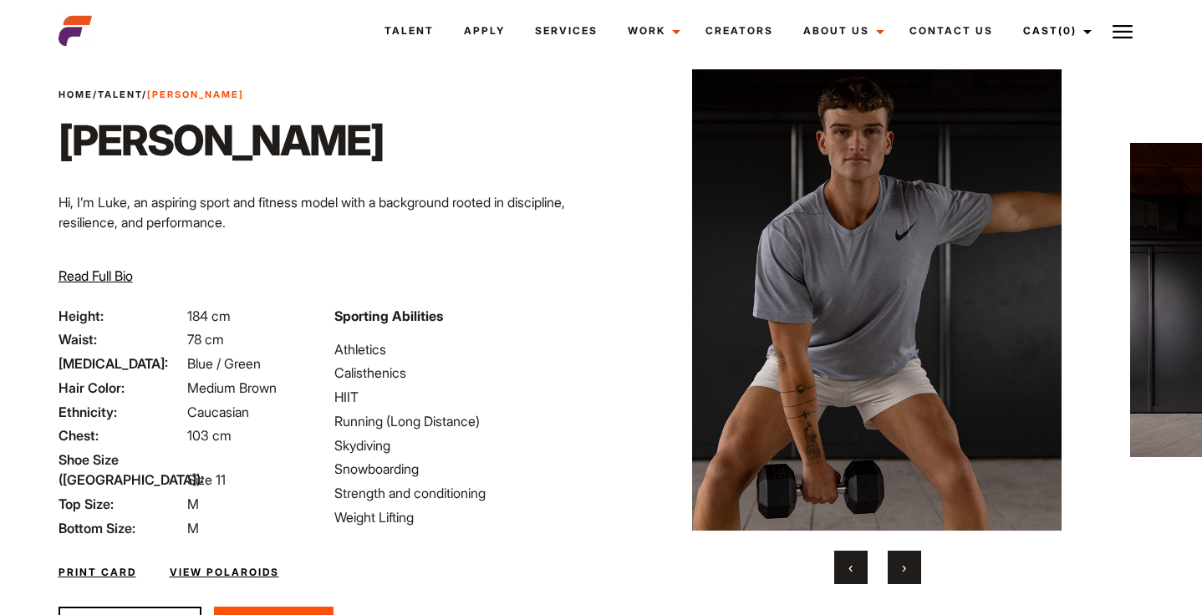
scroll to position [38, 0]
click at [904, 578] on button "›" at bounding box center [904, 566] width 33 height 33
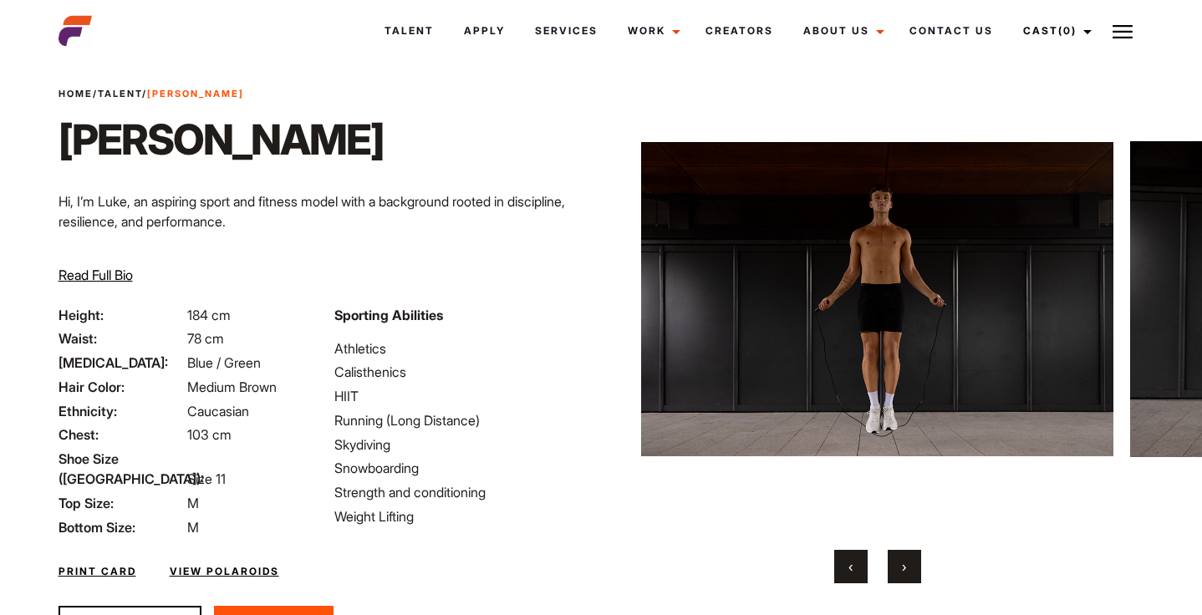
click at [904, 578] on button "›" at bounding box center [904, 566] width 33 height 33
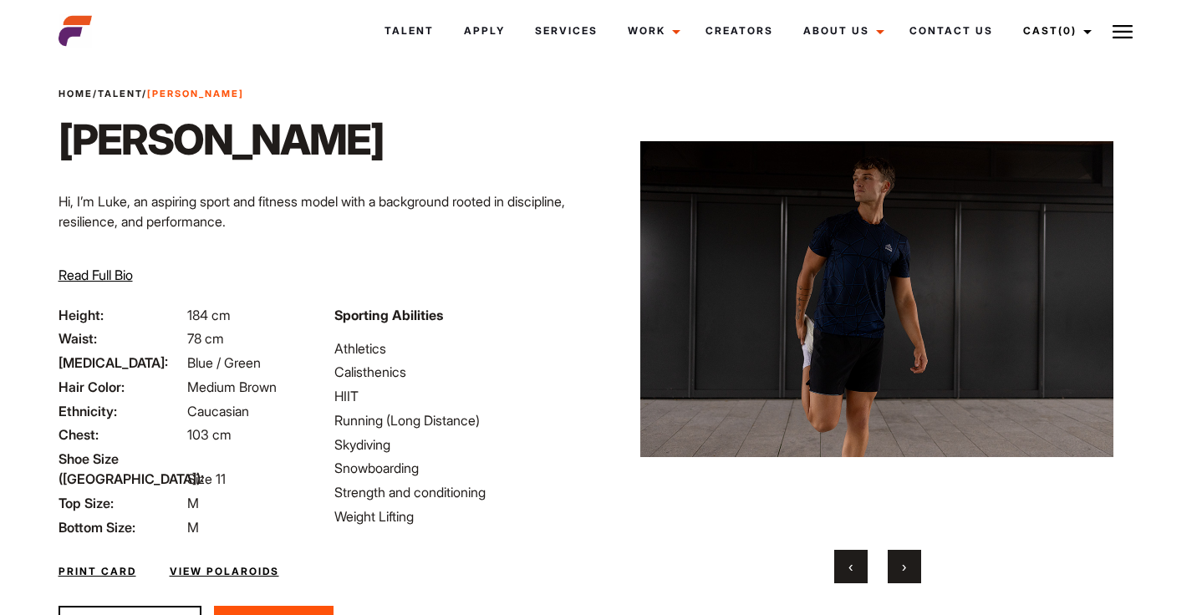
click at [909, 577] on button "›" at bounding box center [904, 566] width 33 height 33
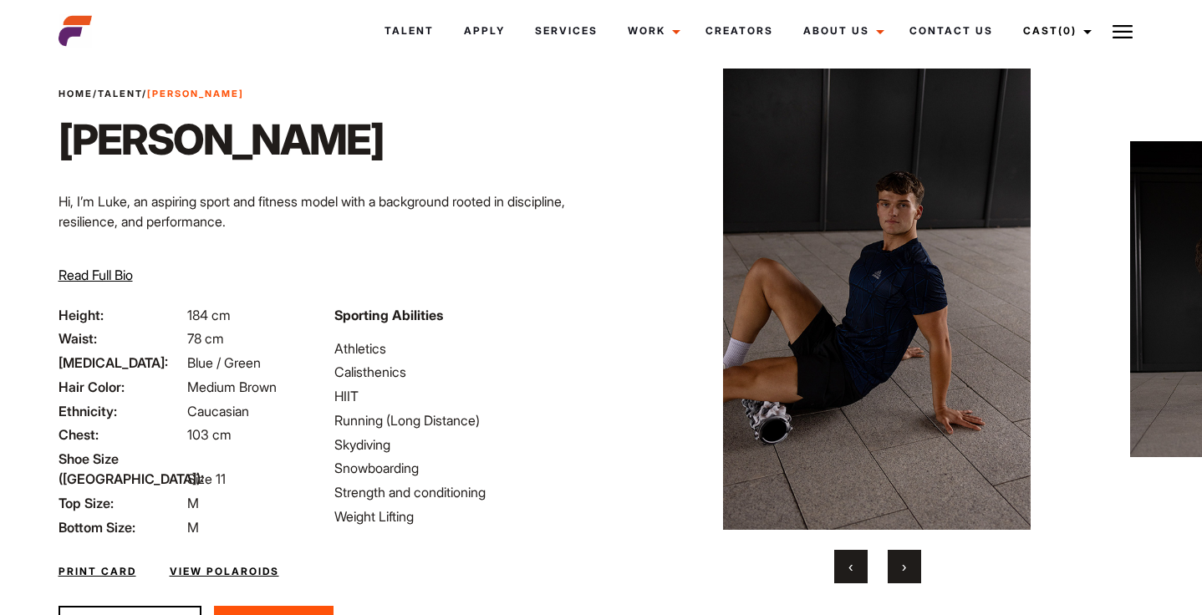
click at [909, 577] on button "›" at bounding box center [904, 566] width 33 height 33
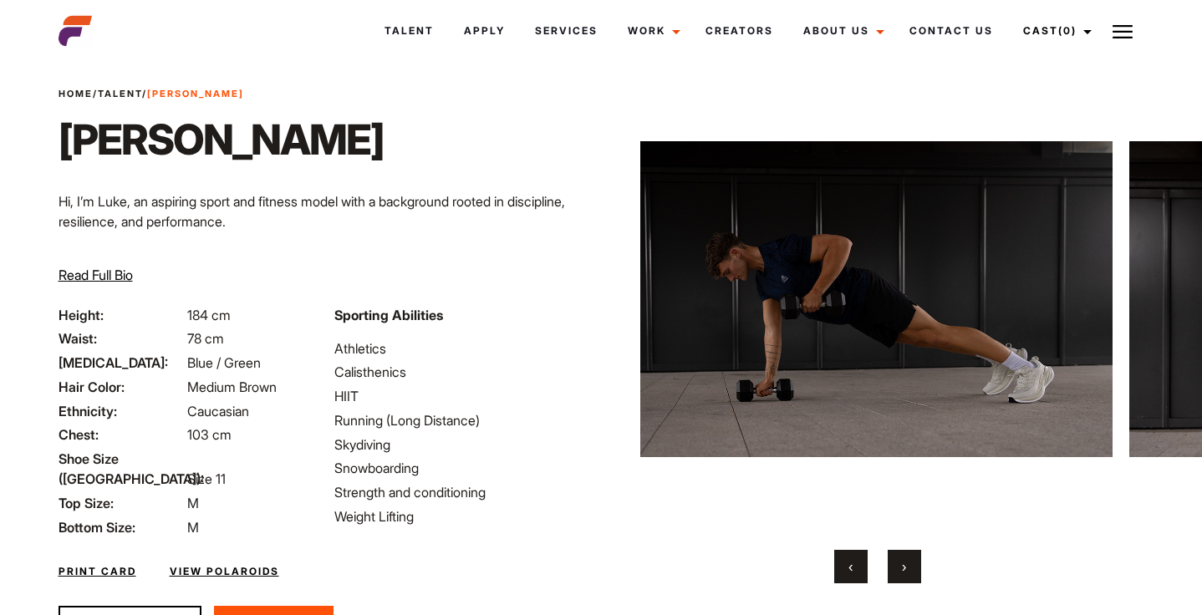
click at [909, 577] on button "›" at bounding box center [904, 566] width 33 height 33
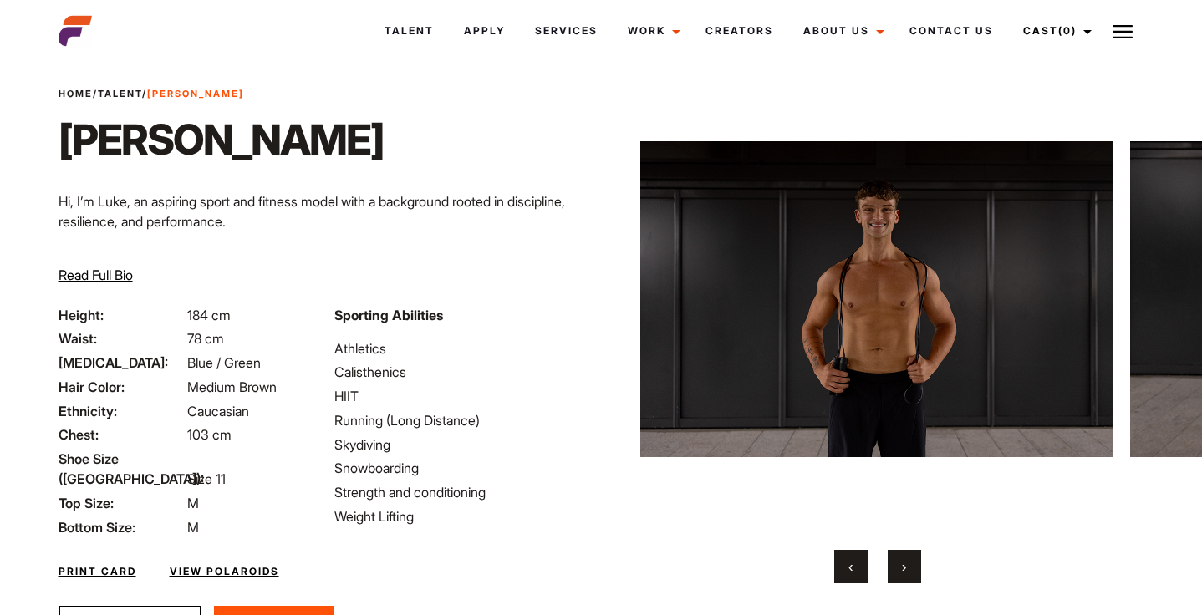
click at [909, 577] on button "›" at bounding box center [904, 566] width 33 height 33
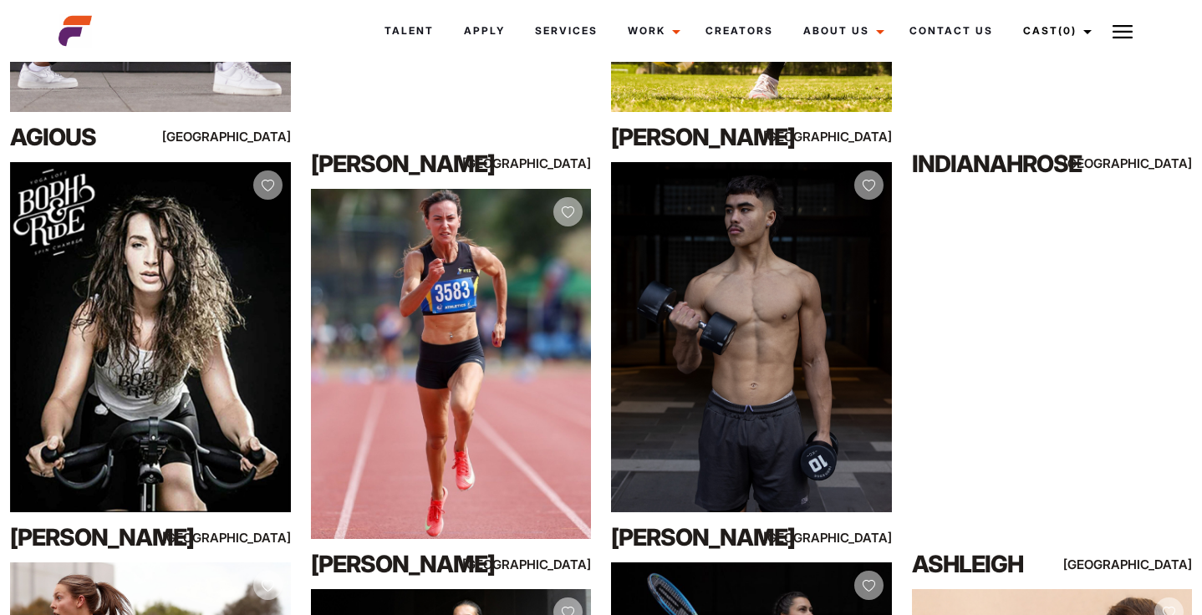
scroll to position [7420, 0]
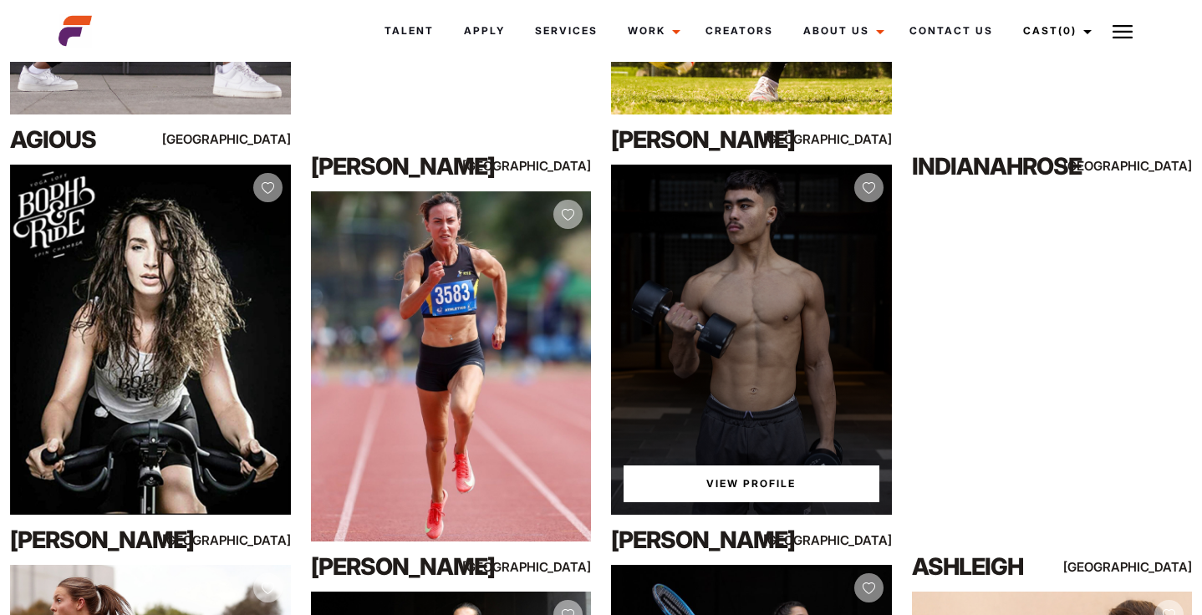
click at [713, 479] on link "View Profile" at bounding box center [752, 484] width 256 height 37
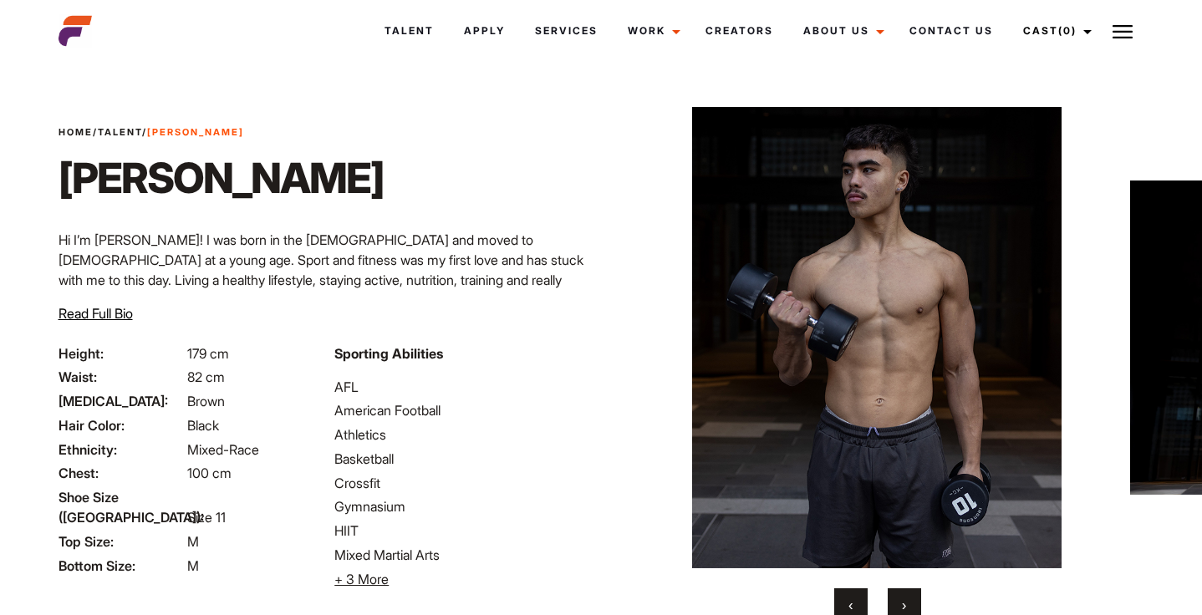
click at [899, 598] on button "›" at bounding box center [904, 604] width 33 height 33
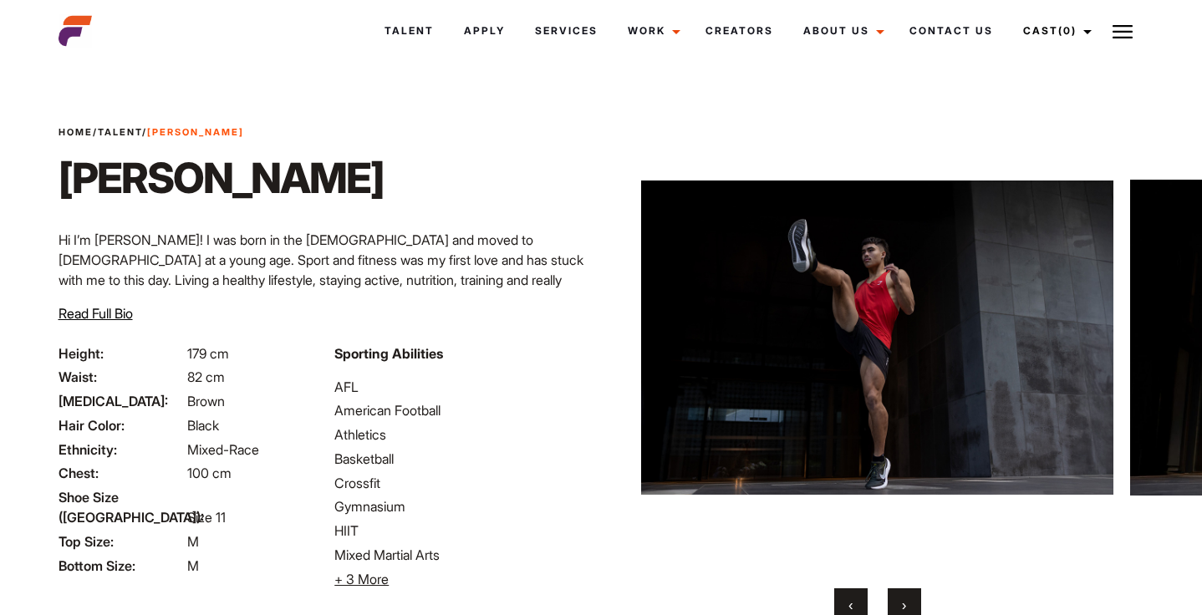
click at [898, 599] on button "›" at bounding box center [904, 604] width 33 height 33
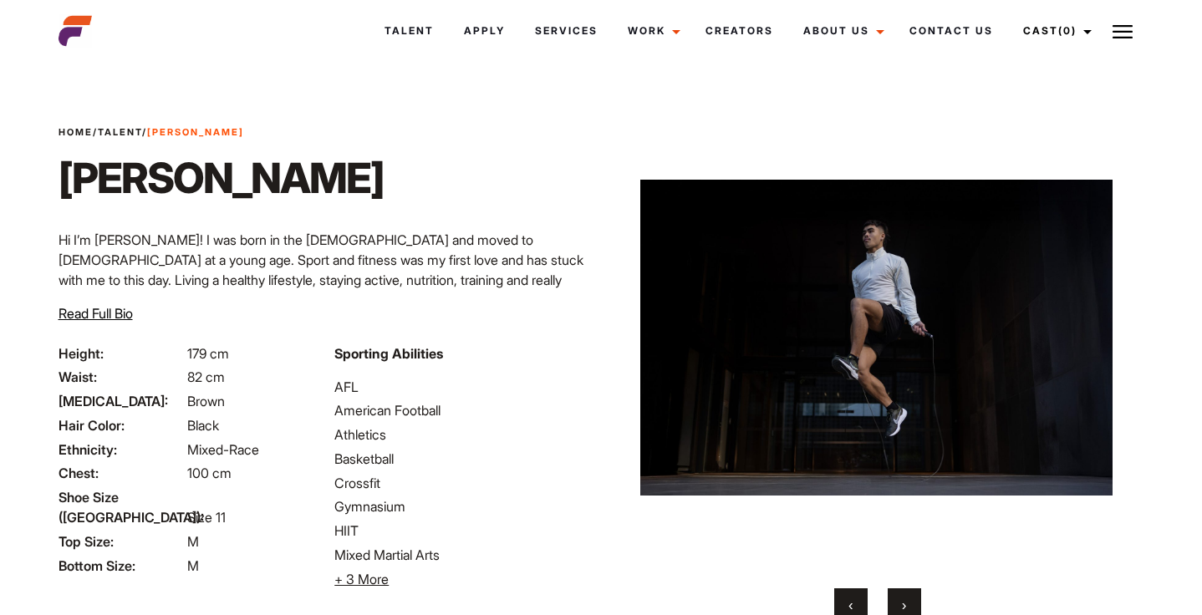
click at [898, 600] on button "›" at bounding box center [904, 604] width 33 height 33
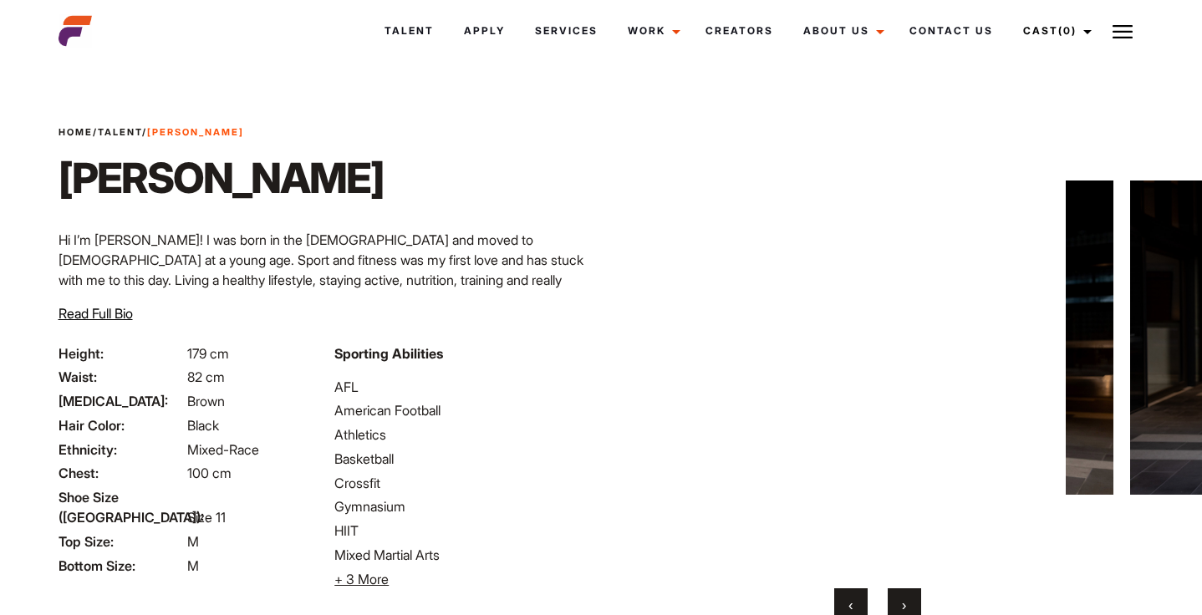
click at [897, 600] on button "›" at bounding box center [904, 604] width 33 height 33
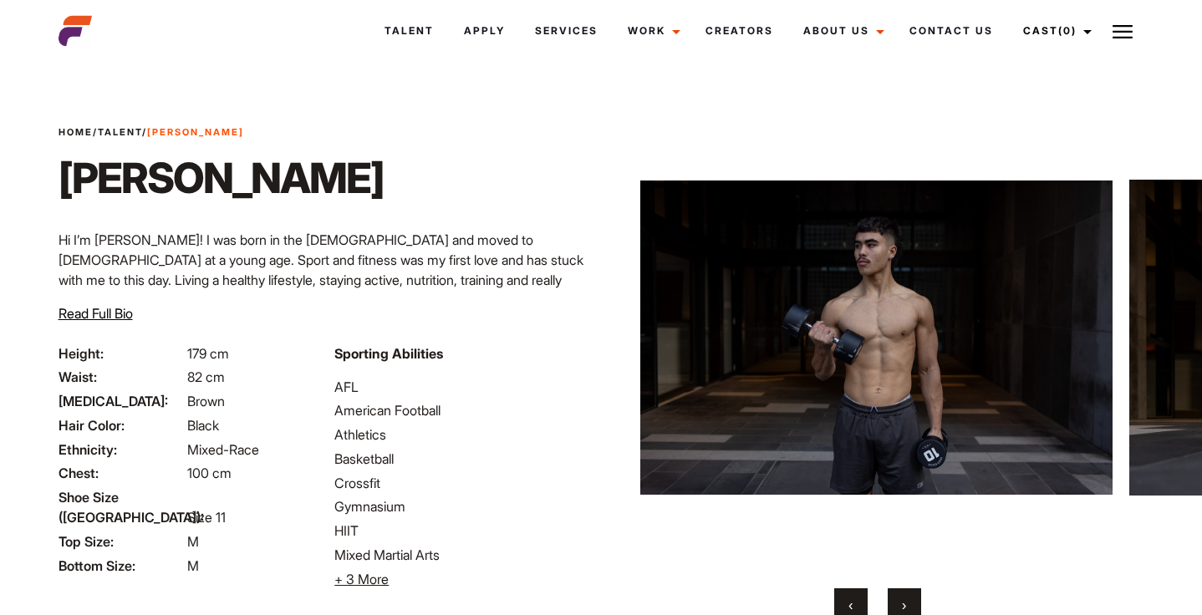
click at [896, 602] on button "›" at bounding box center [904, 604] width 33 height 33
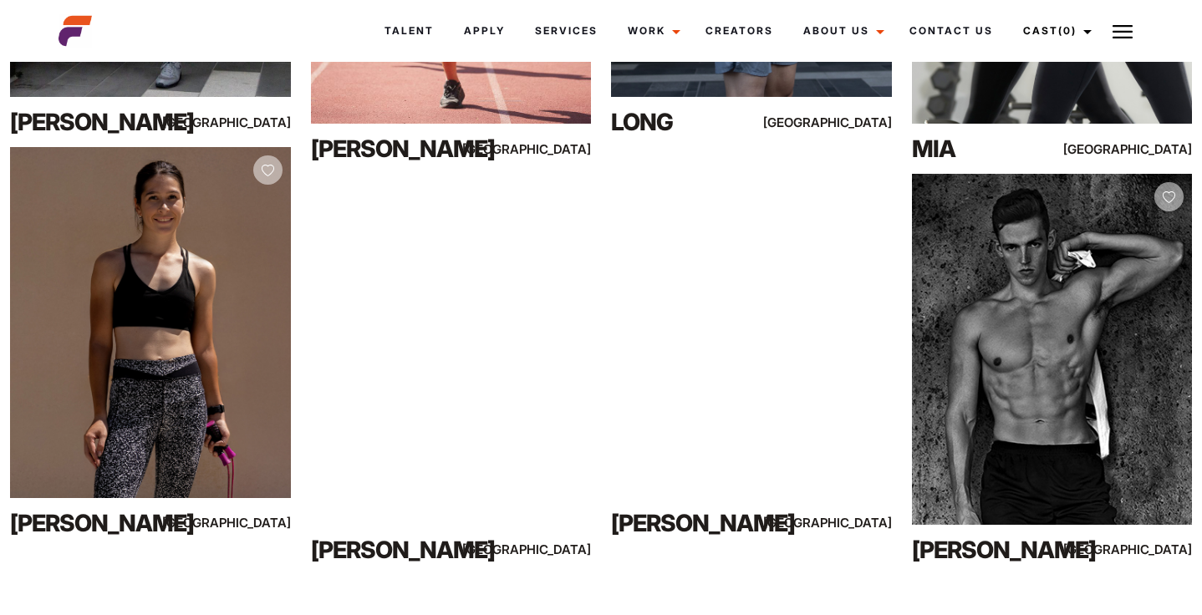
scroll to position [13450, 0]
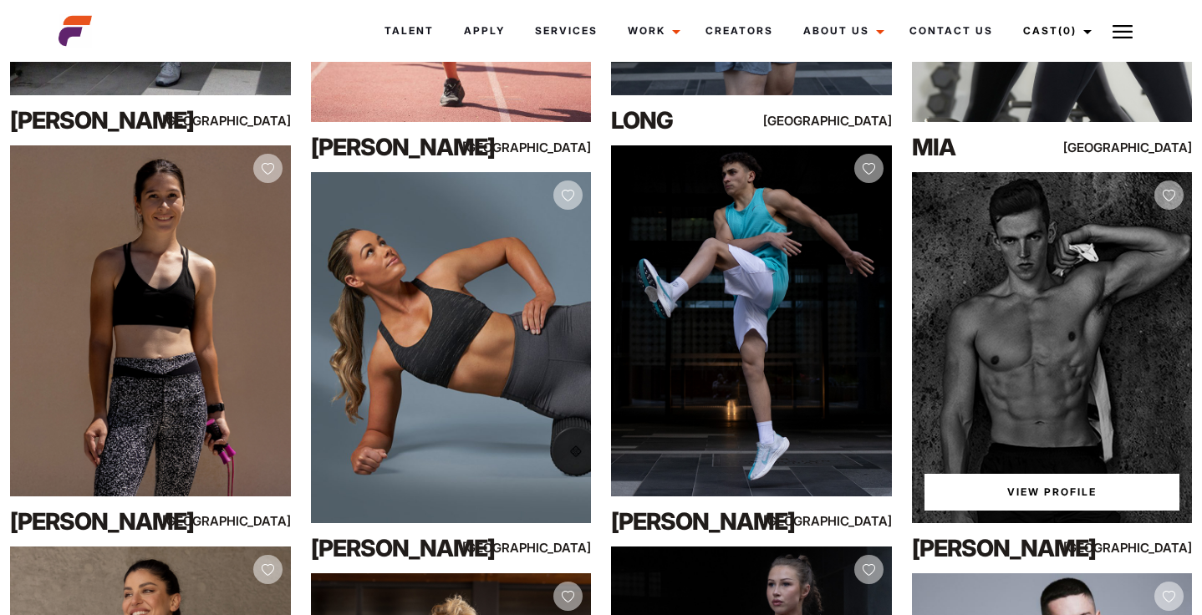
click at [1011, 492] on link "View Profile" at bounding box center [1053, 492] width 256 height 37
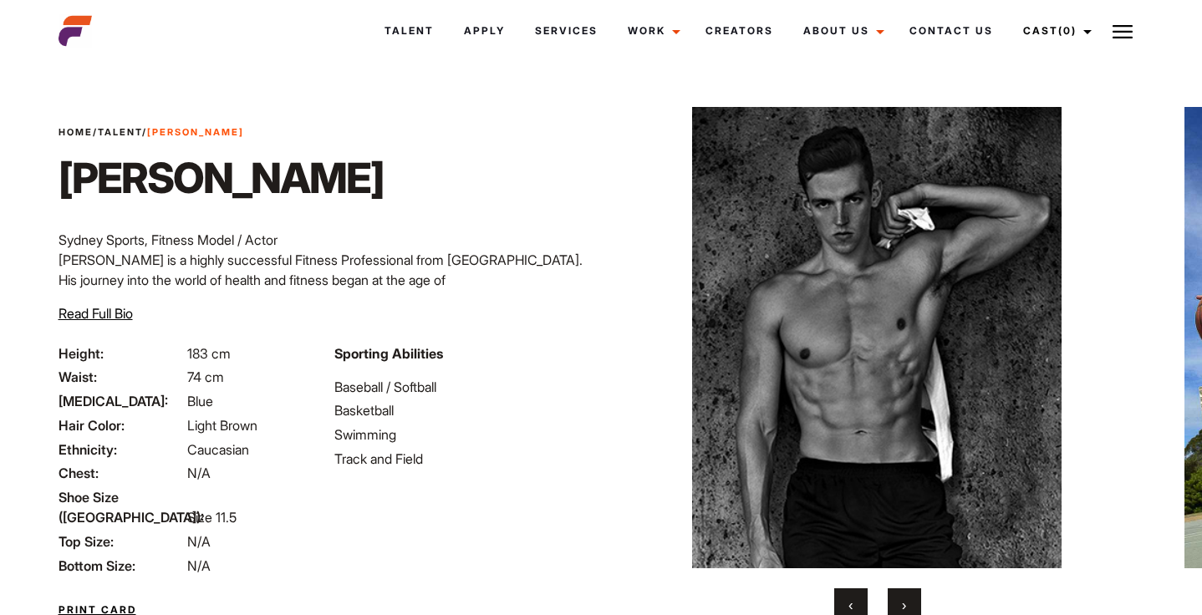
click at [103, 309] on span "Read Full Bio" at bounding box center [96, 313] width 74 height 17
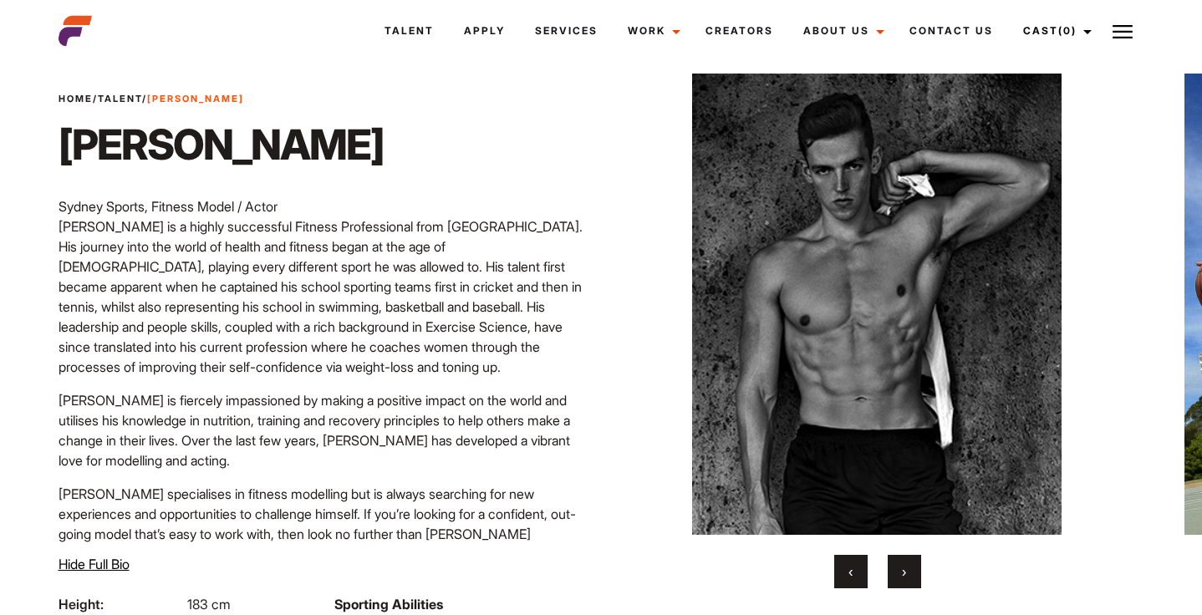
scroll to position [39, 0]
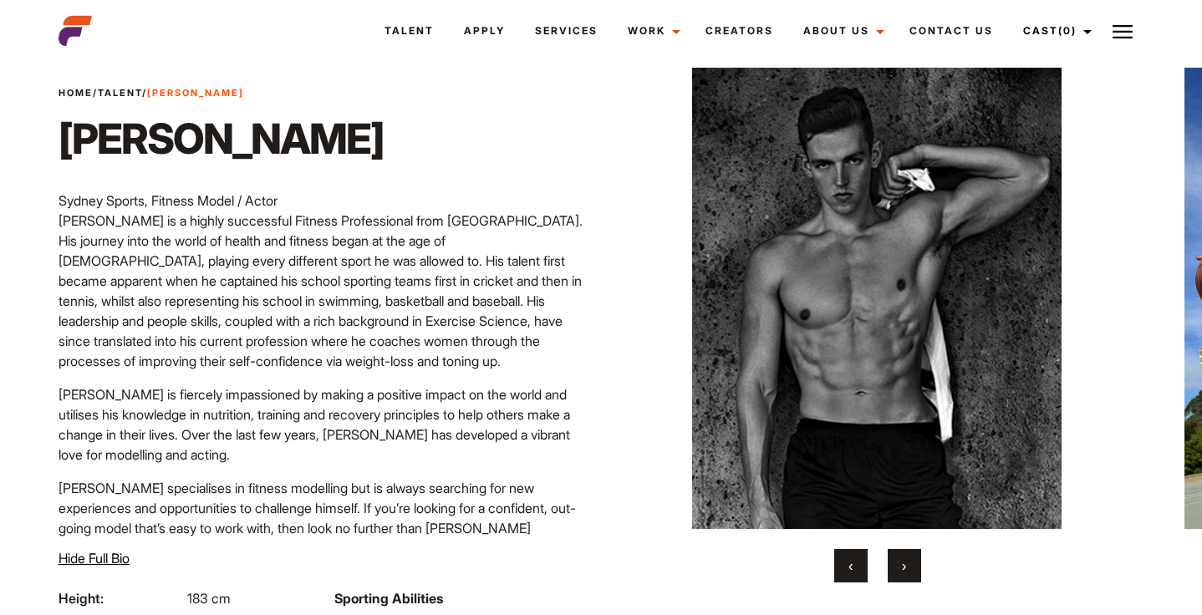
click at [900, 571] on button "›" at bounding box center [904, 565] width 33 height 33
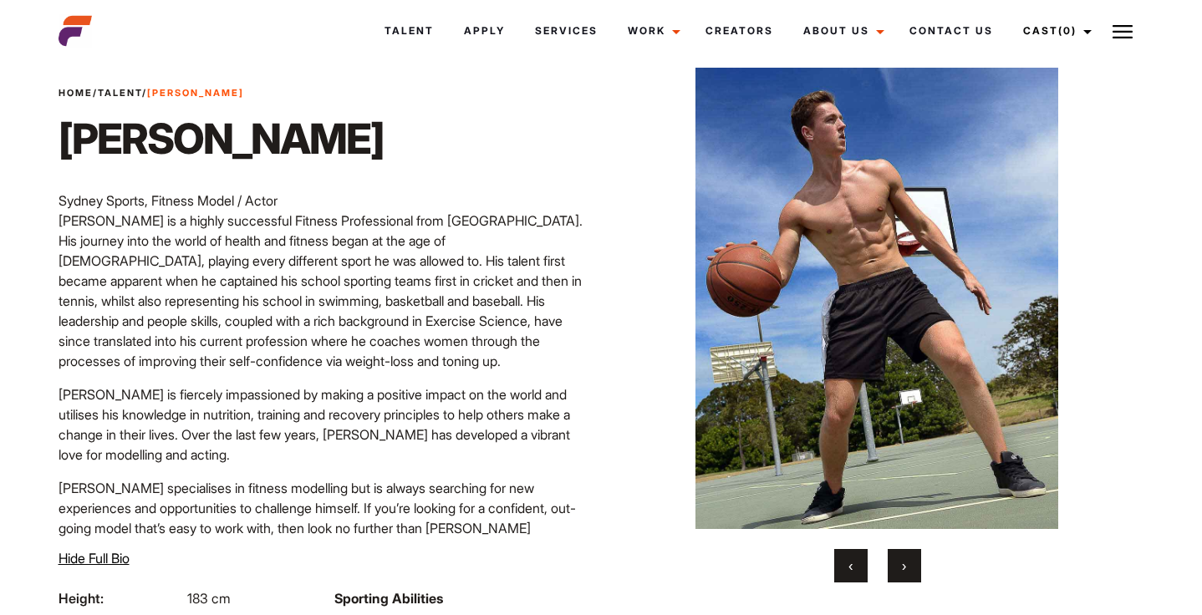
click at [900, 571] on button "›" at bounding box center [904, 565] width 33 height 33
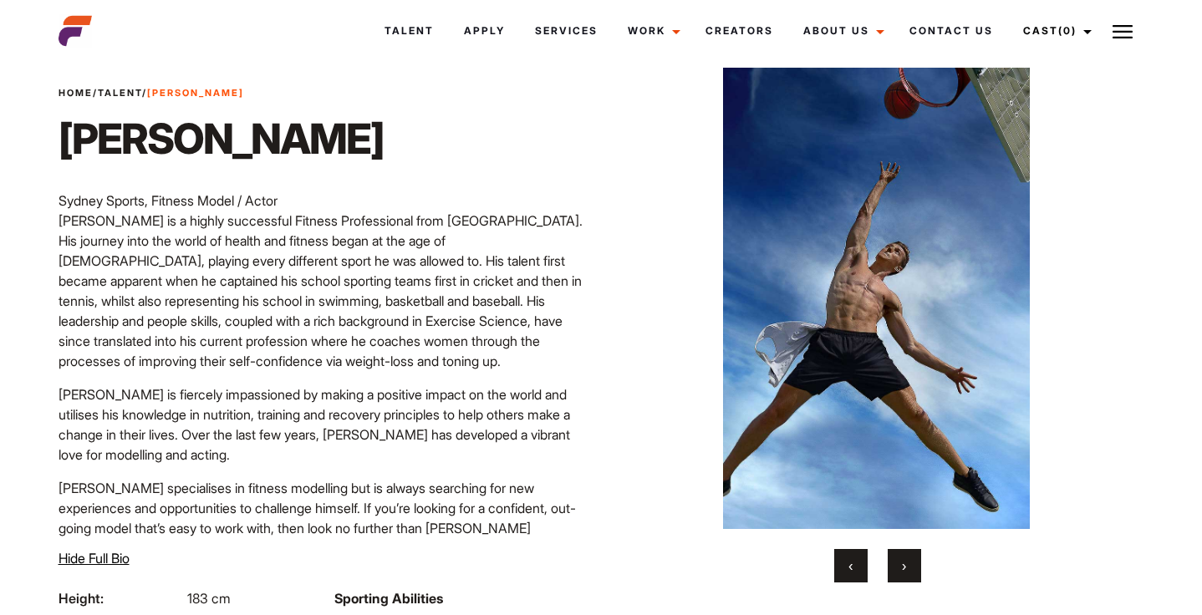
click at [900, 571] on button "›" at bounding box center [904, 565] width 33 height 33
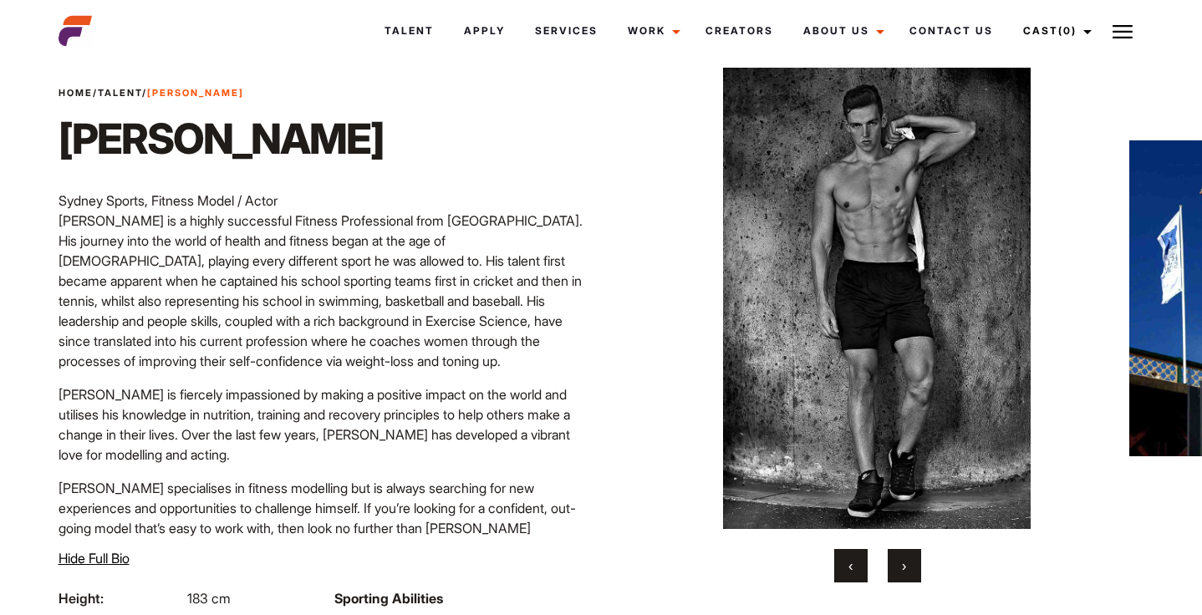
click at [900, 571] on button "›" at bounding box center [904, 565] width 33 height 33
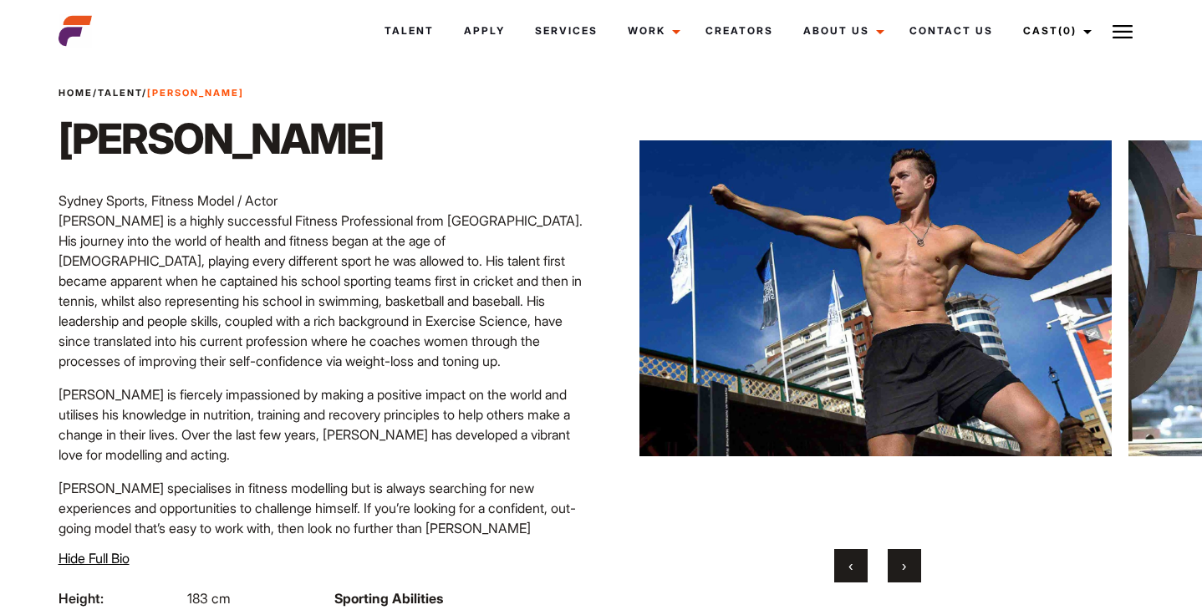
click at [900, 571] on button "›" at bounding box center [904, 565] width 33 height 33
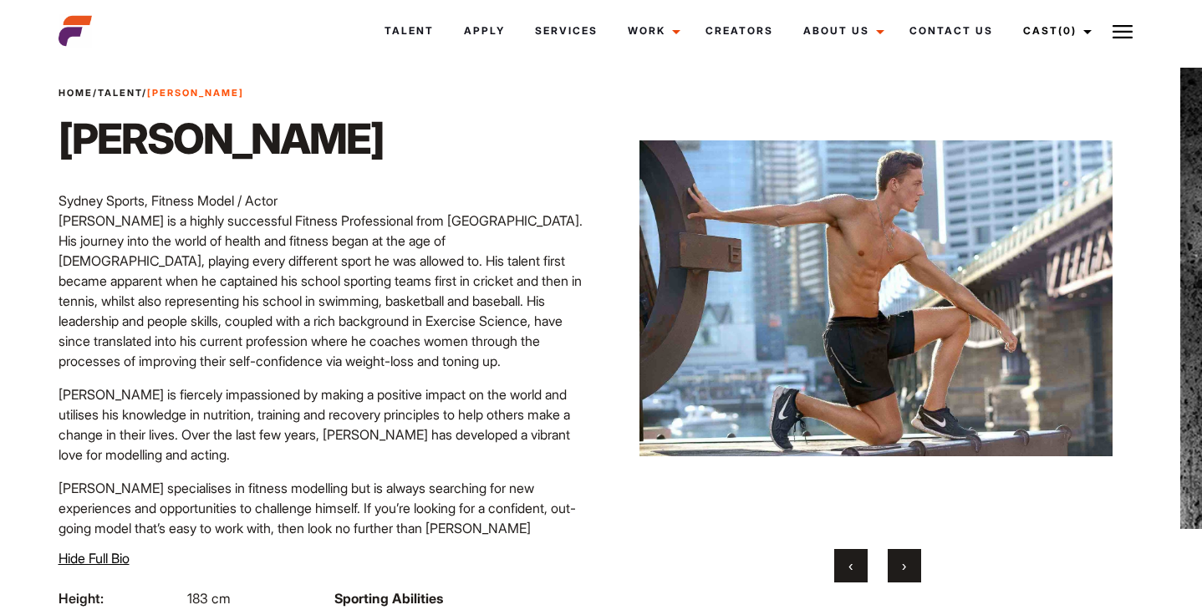
click at [900, 571] on button "›" at bounding box center [904, 565] width 33 height 33
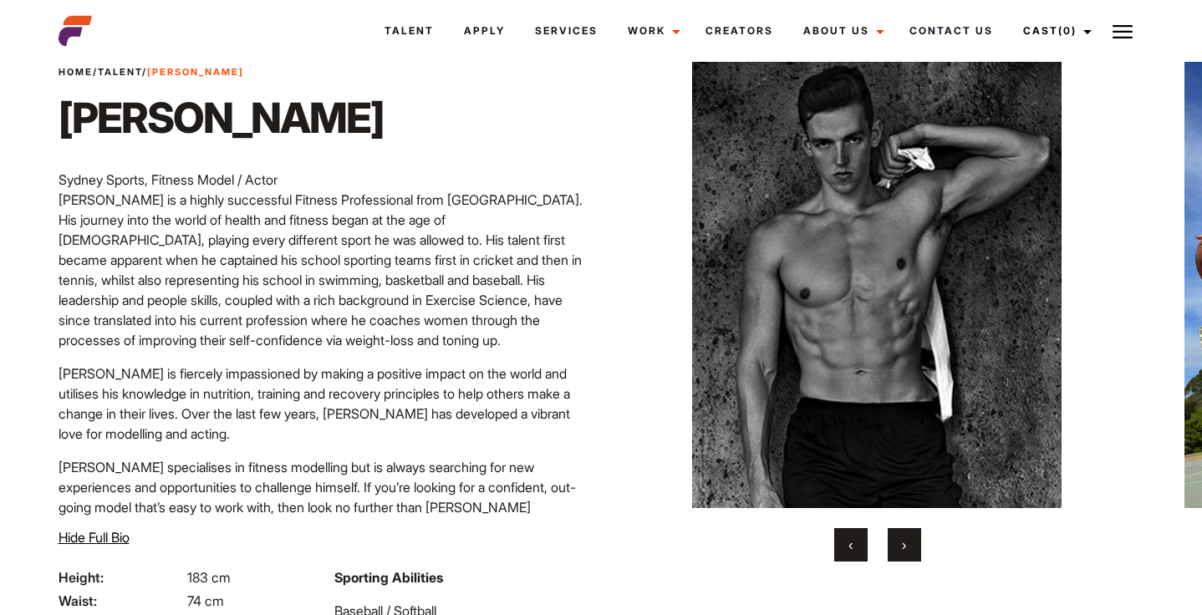
scroll to position [0, 0]
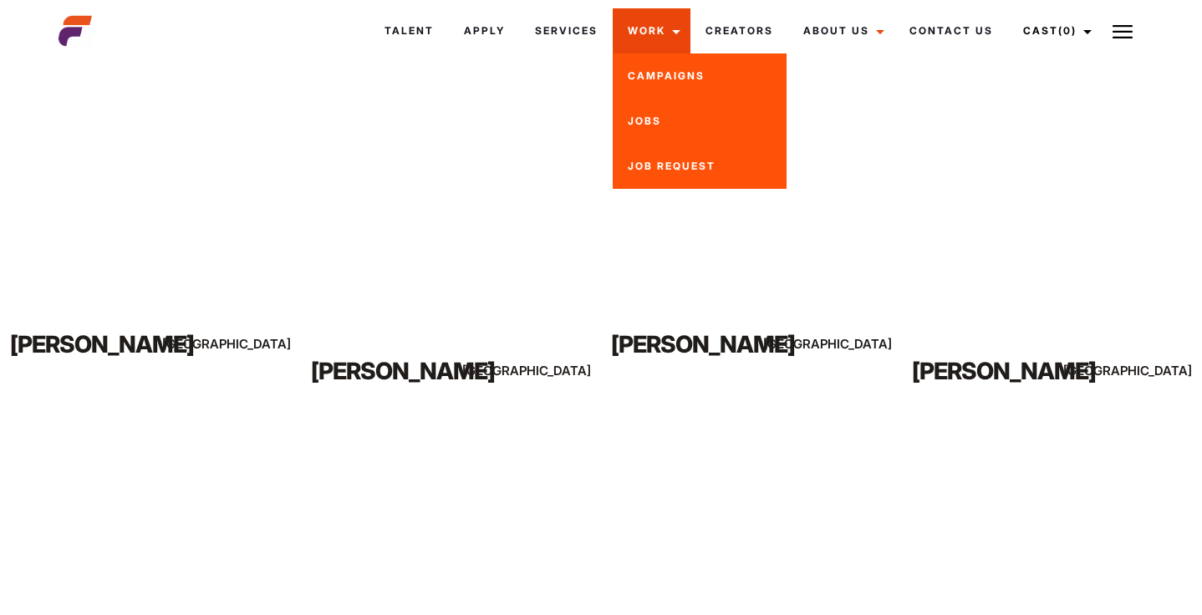
scroll to position [1607, 0]
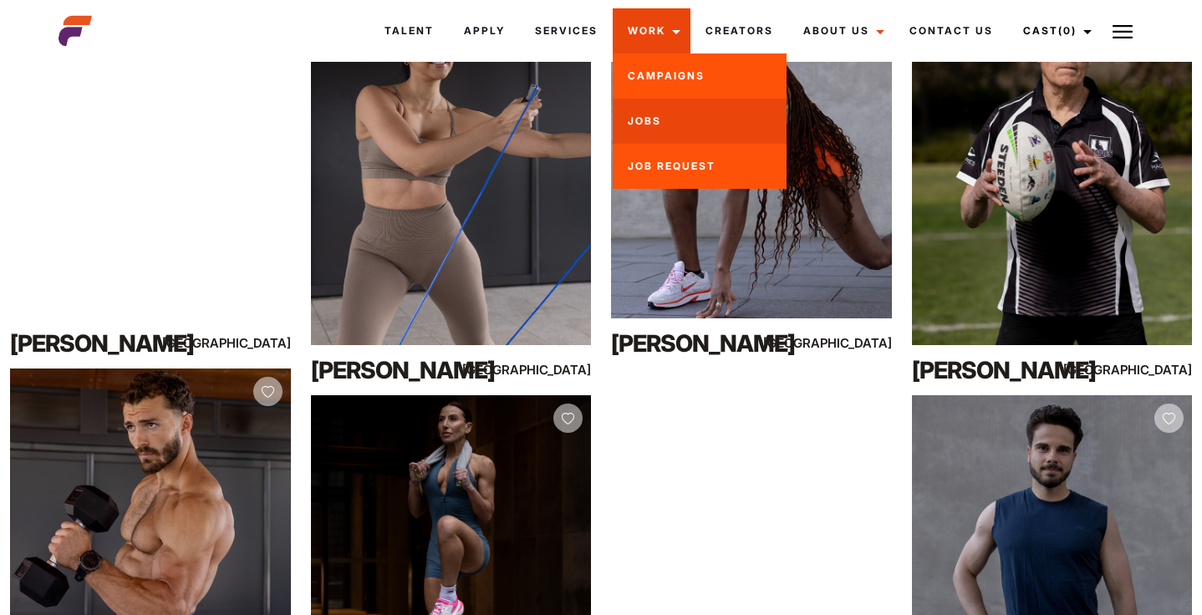
click at [630, 121] on link "Jobs" at bounding box center [700, 121] width 174 height 45
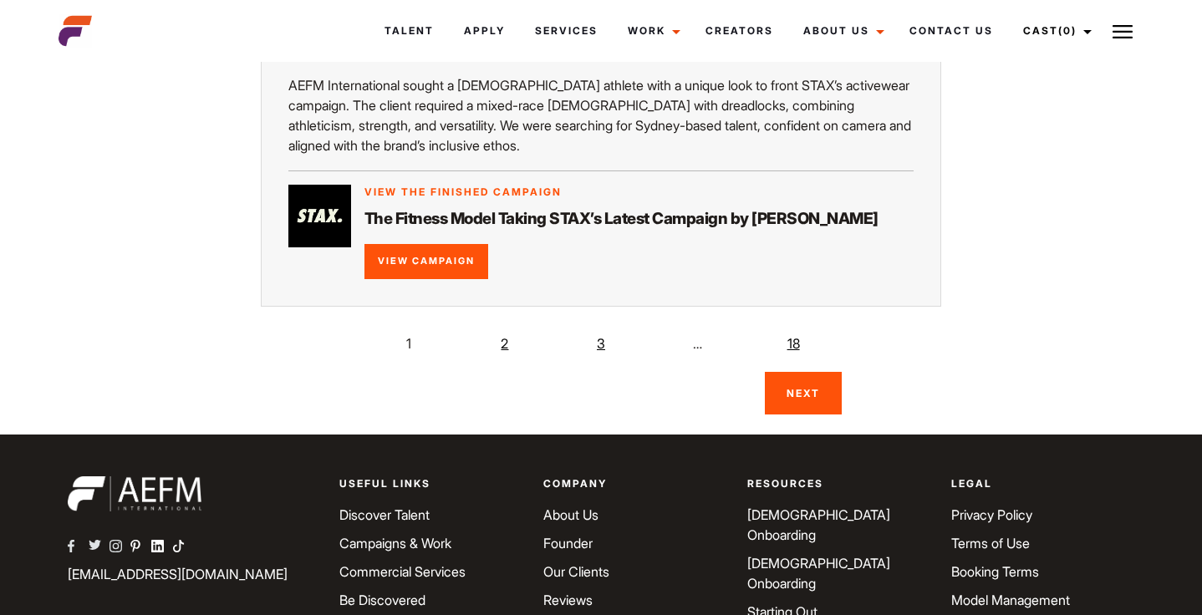
scroll to position [3463, 0]
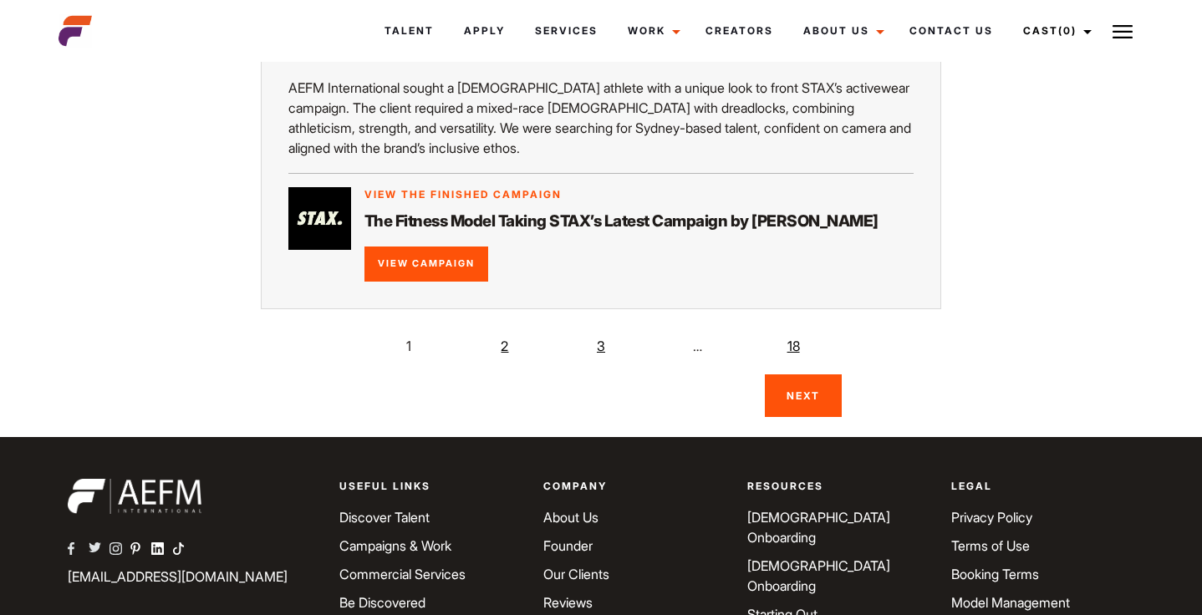
click at [501, 329] on link "2" at bounding box center [504, 345] width 33 height 33
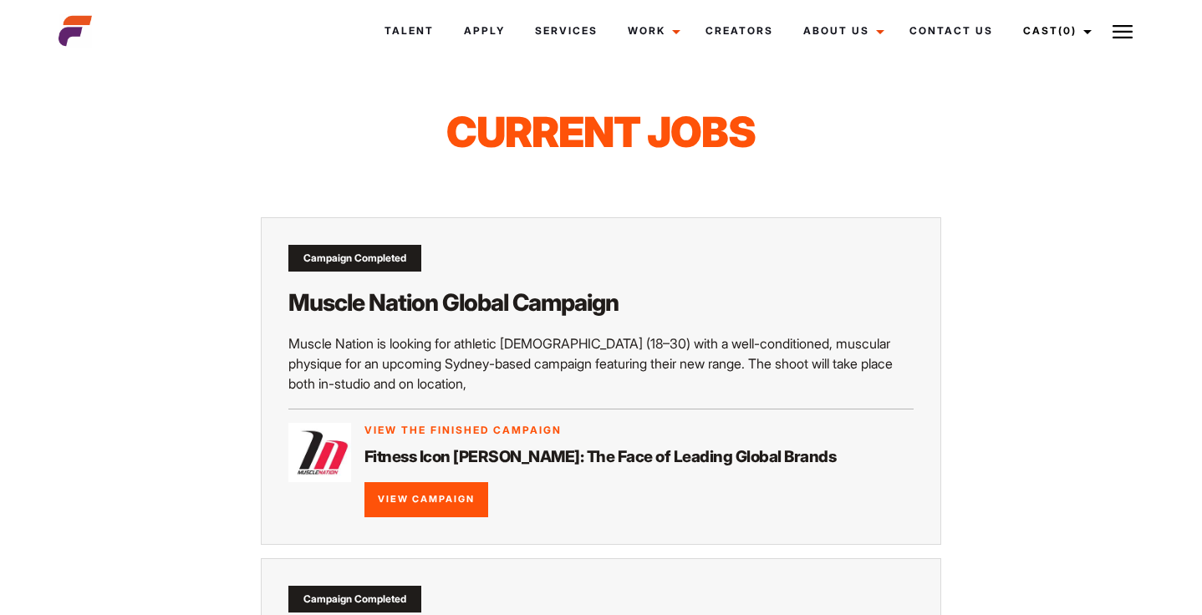
click at [1123, 23] on img at bounding box center [1123, 32] width 20 height 20
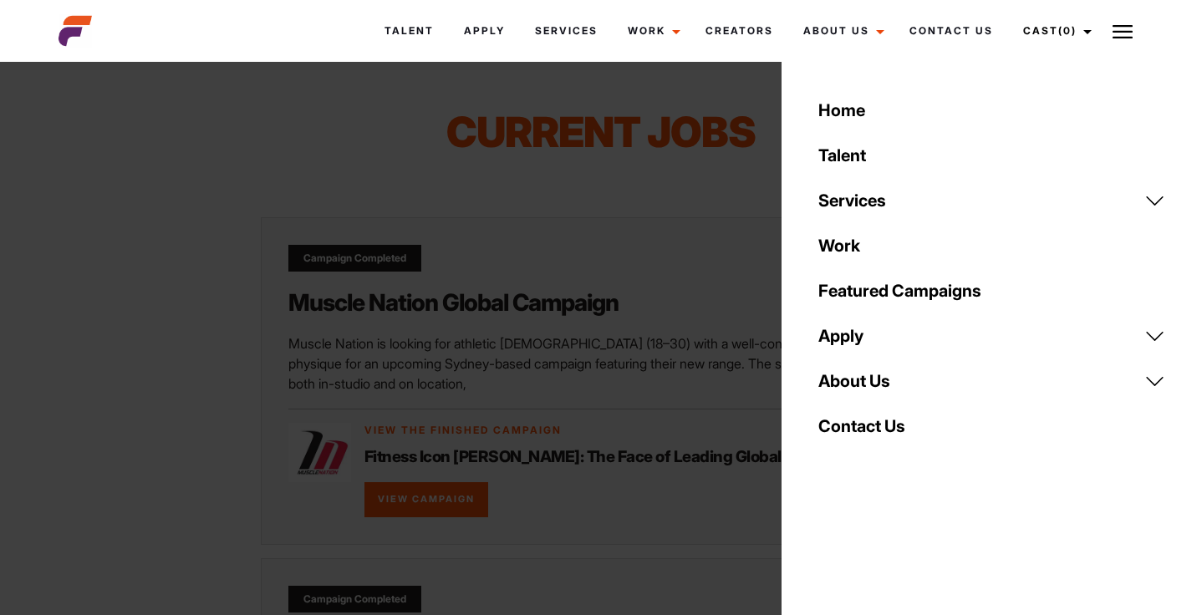
click at [1121, 27] on img at bounding box center [1123, 32] width 20 height 20
